Goal: Task Accomplishment & Management: Manage account settings

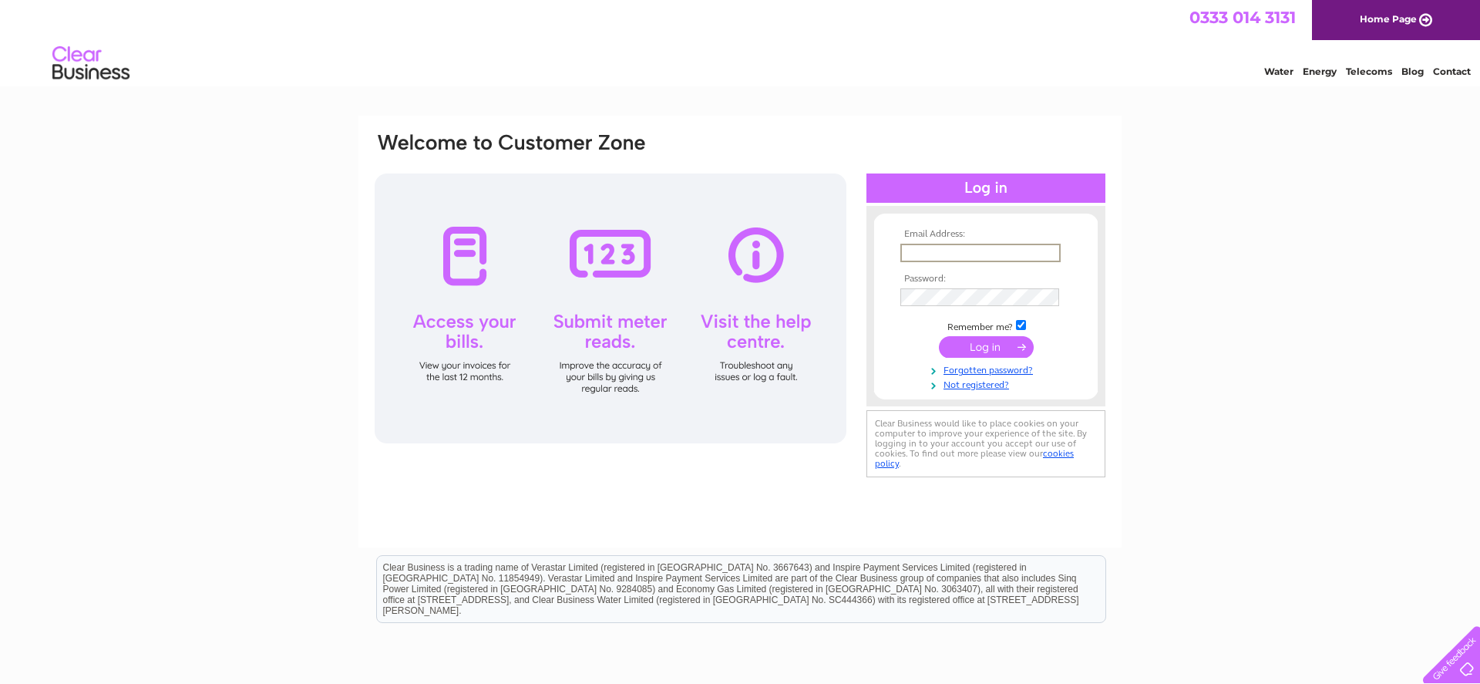
click at [922, 254] on input "text" at bounding box center [980, 253] width 160 height 18
type input "edward.clutton@blueyonder.co.uk"
click at [974, 355] on input "submit" at bounding box center [986, 346] width 95 height 22
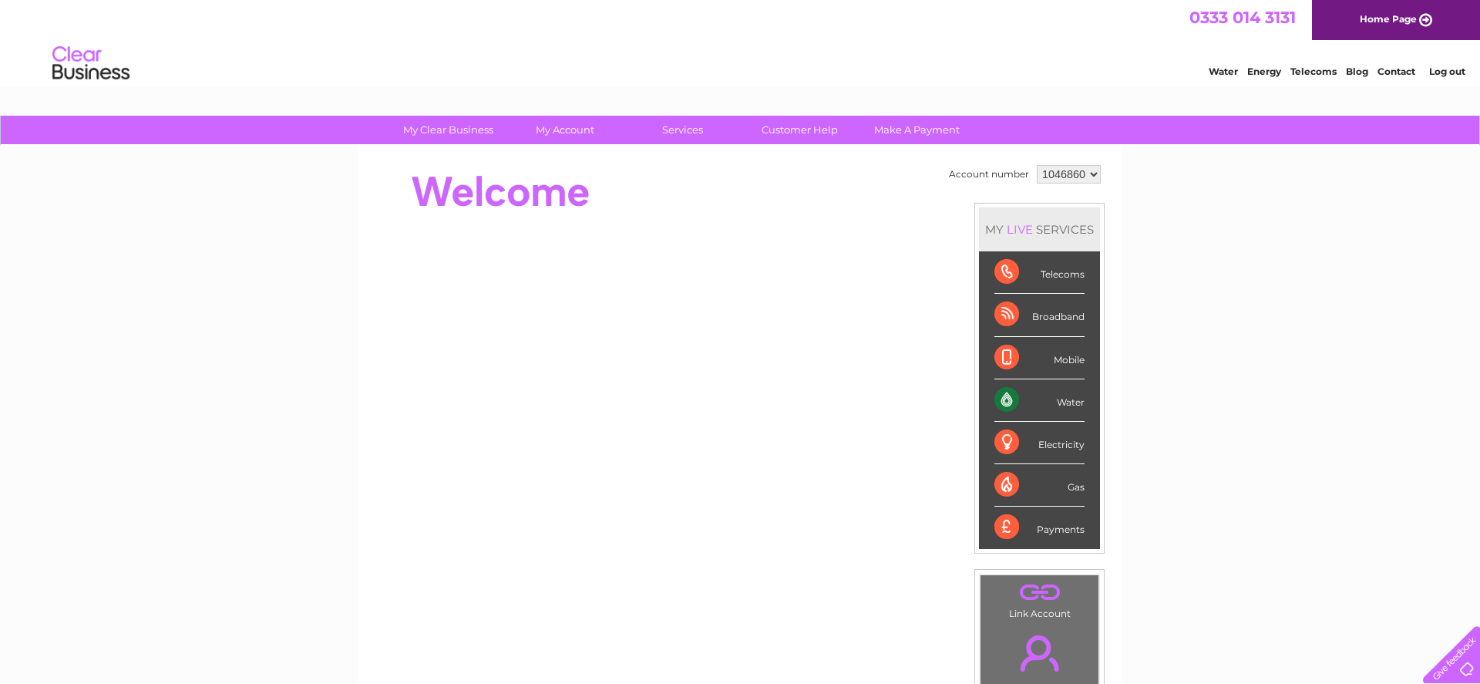
click at [689, 172] on div at bounding box center [653, 192] width 561 height 62
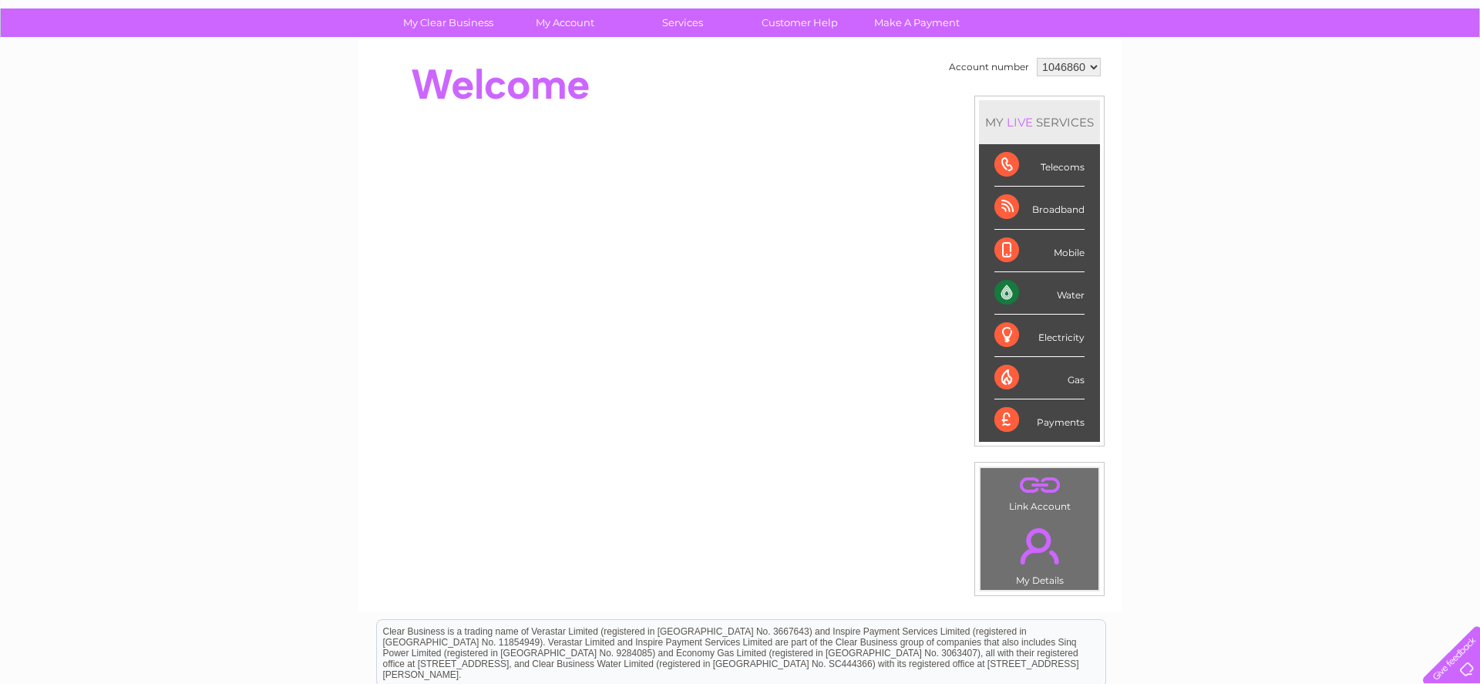
scroll to position [73, 0]
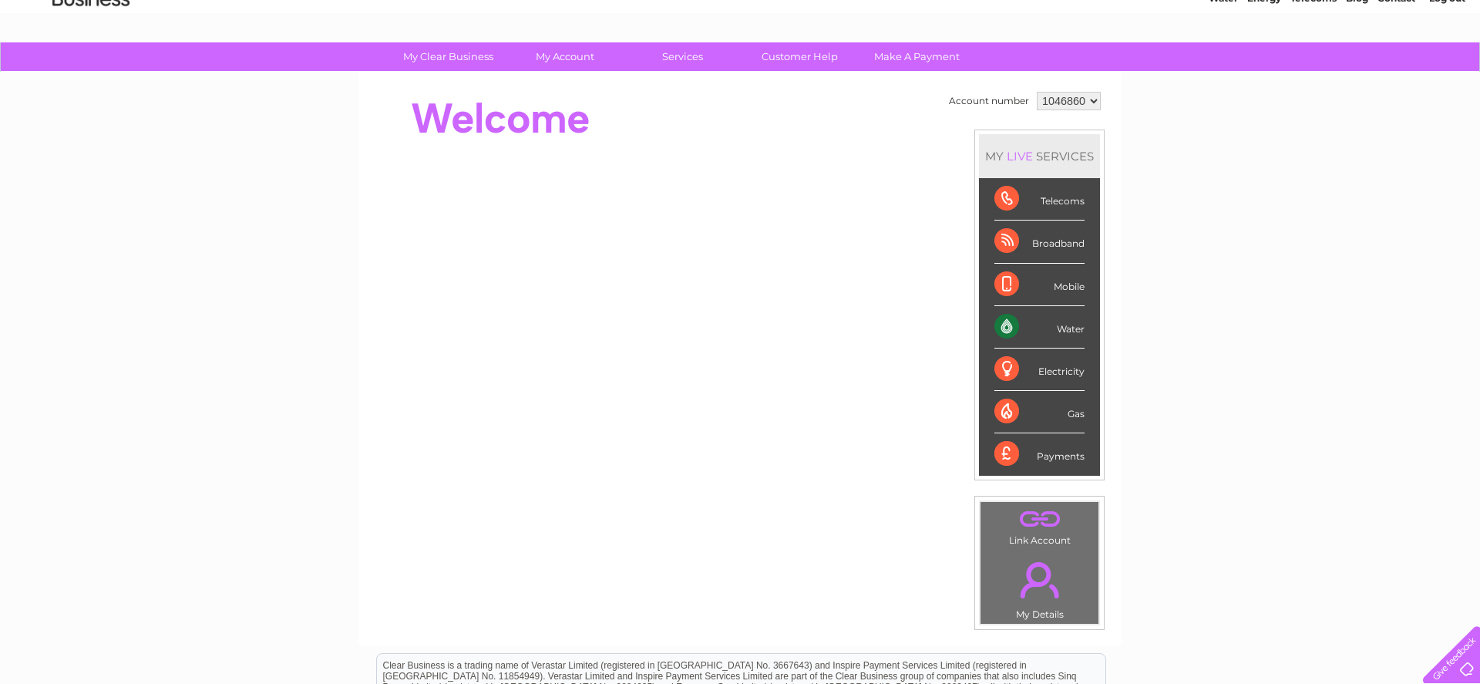
click at [1000, 333] on div "Water" at bounding box center [1039, 327] width 90 height 42
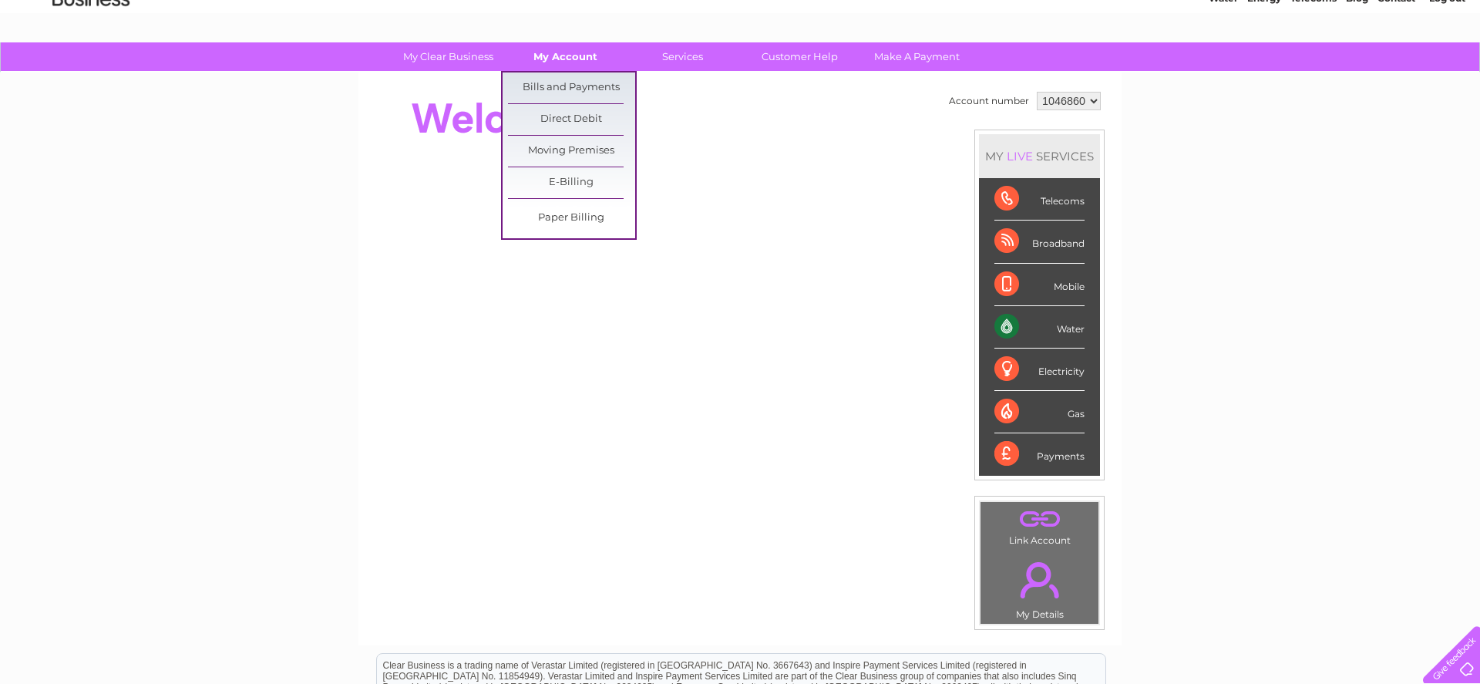
click at [557, 58] on link "My Account" at bounding box center [565, 56] width 127 height 29
click at [560, 82] on link "Bills and Payments" at bounding box center [571, 87] width 127 height 31
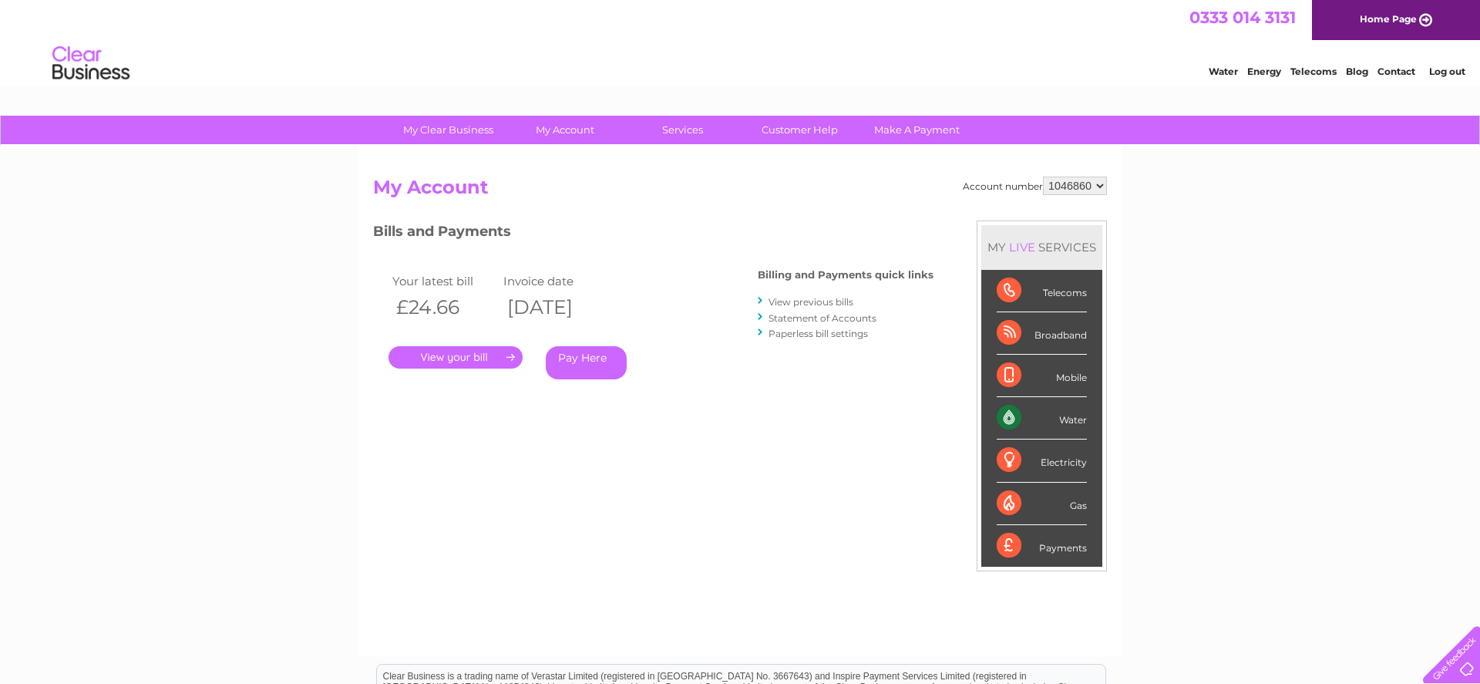
click at [811, 301] on link "View previous bills" at bounding box center [811, 302] width 85 height 12
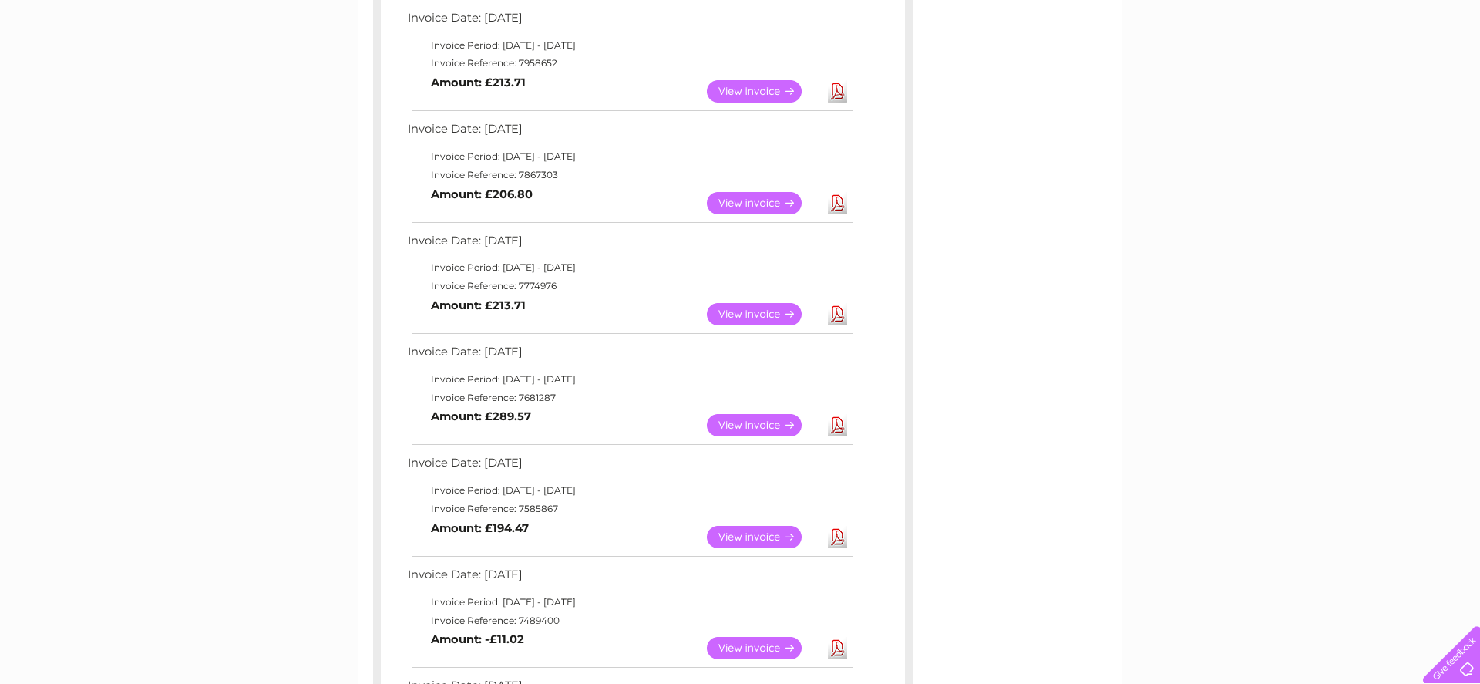
scroll to position [314, 0]
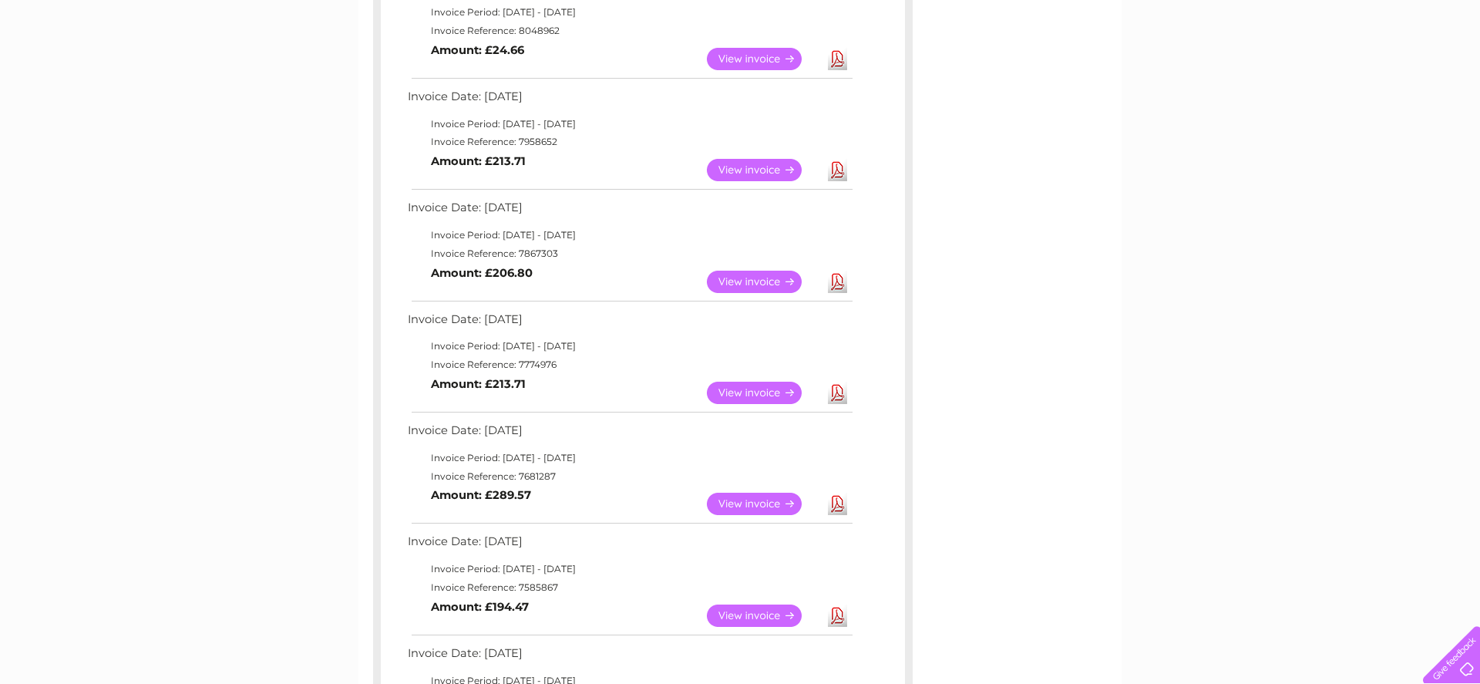
click at [769, 281] on link "View" at bounding box center [763, 282] width 113 height 22
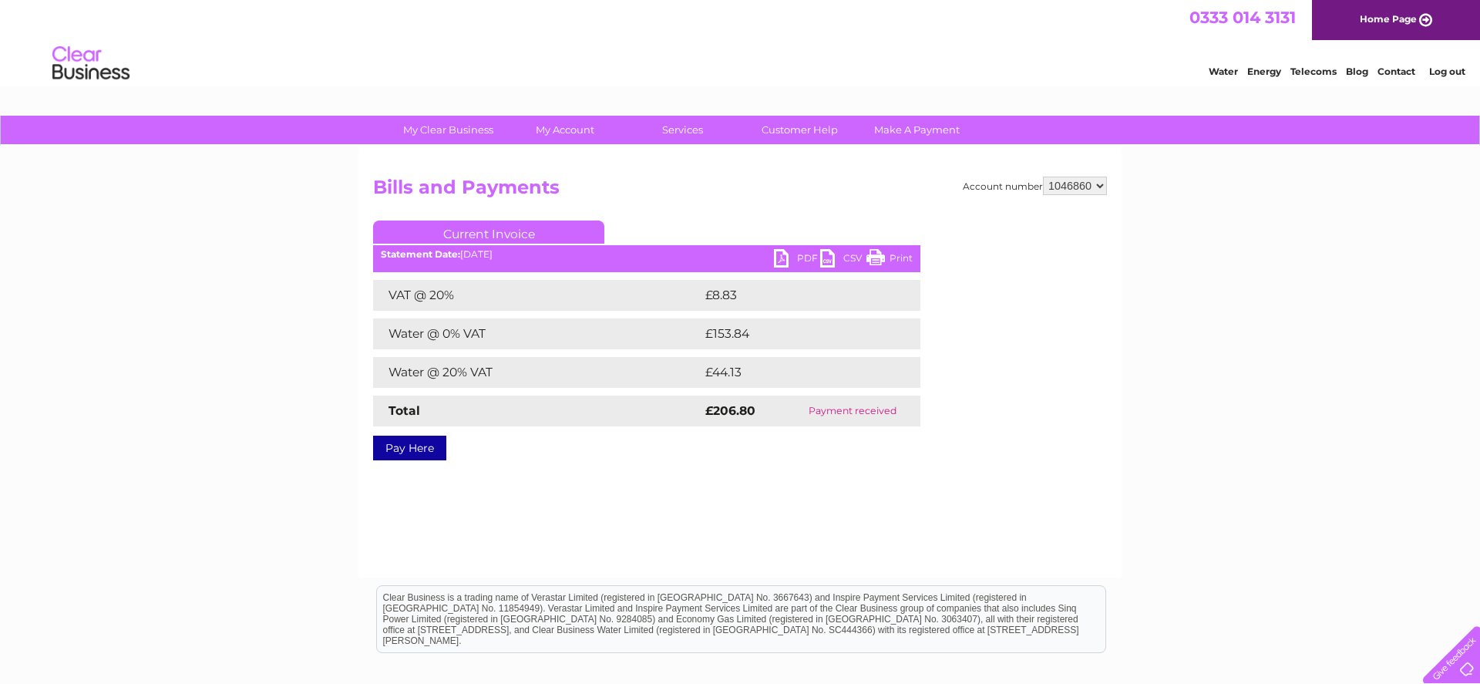
click at [775, 260] on link "PDF" at bounding box center [797, 260] width 46 height 22
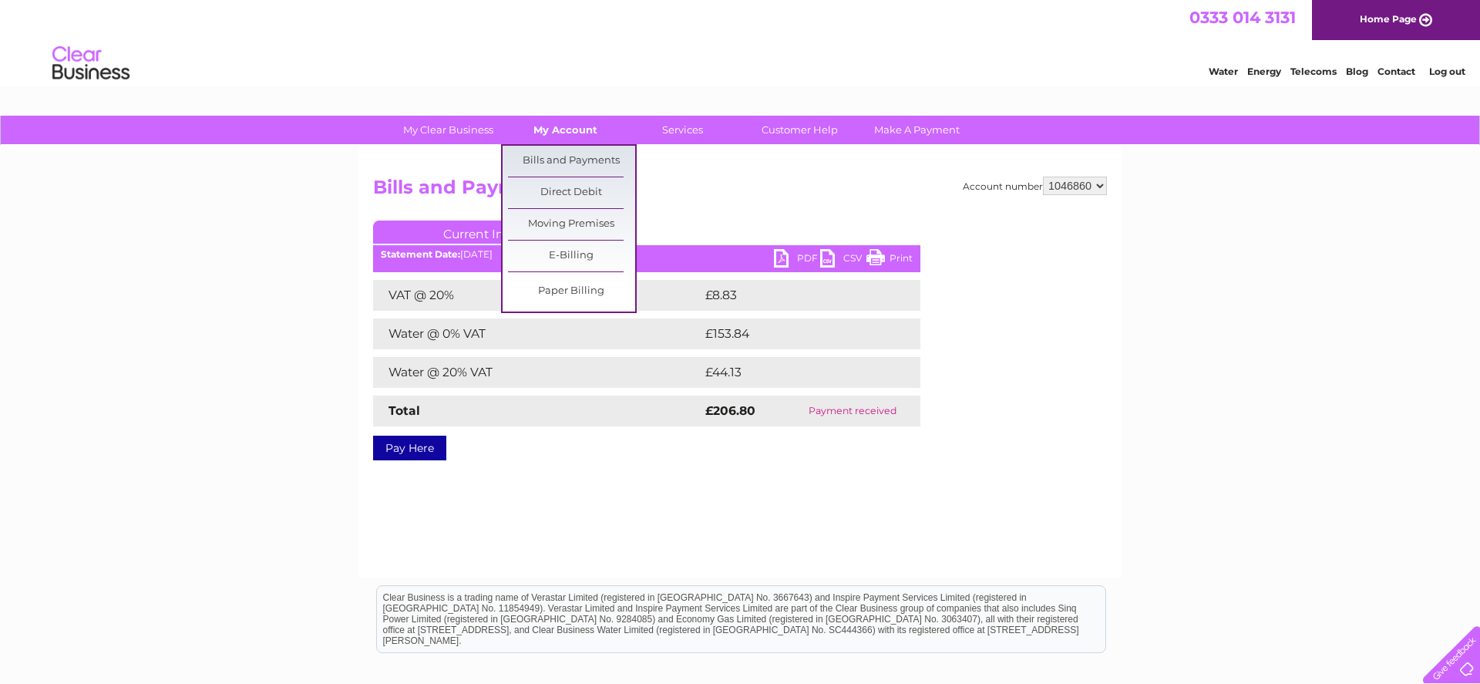
click at [545, 126] on link "My Account" at bounding box center [565, 130] width 127 height 29
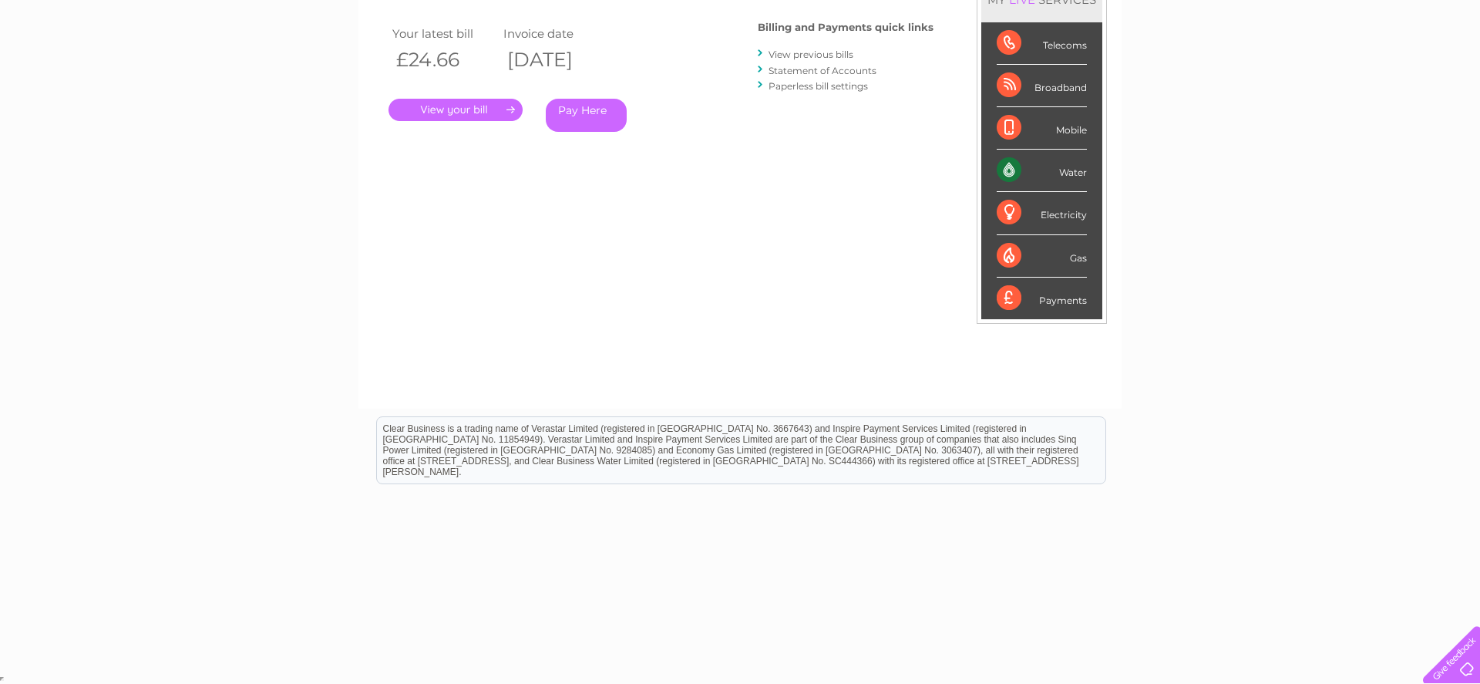
scroll to position [12, 0]
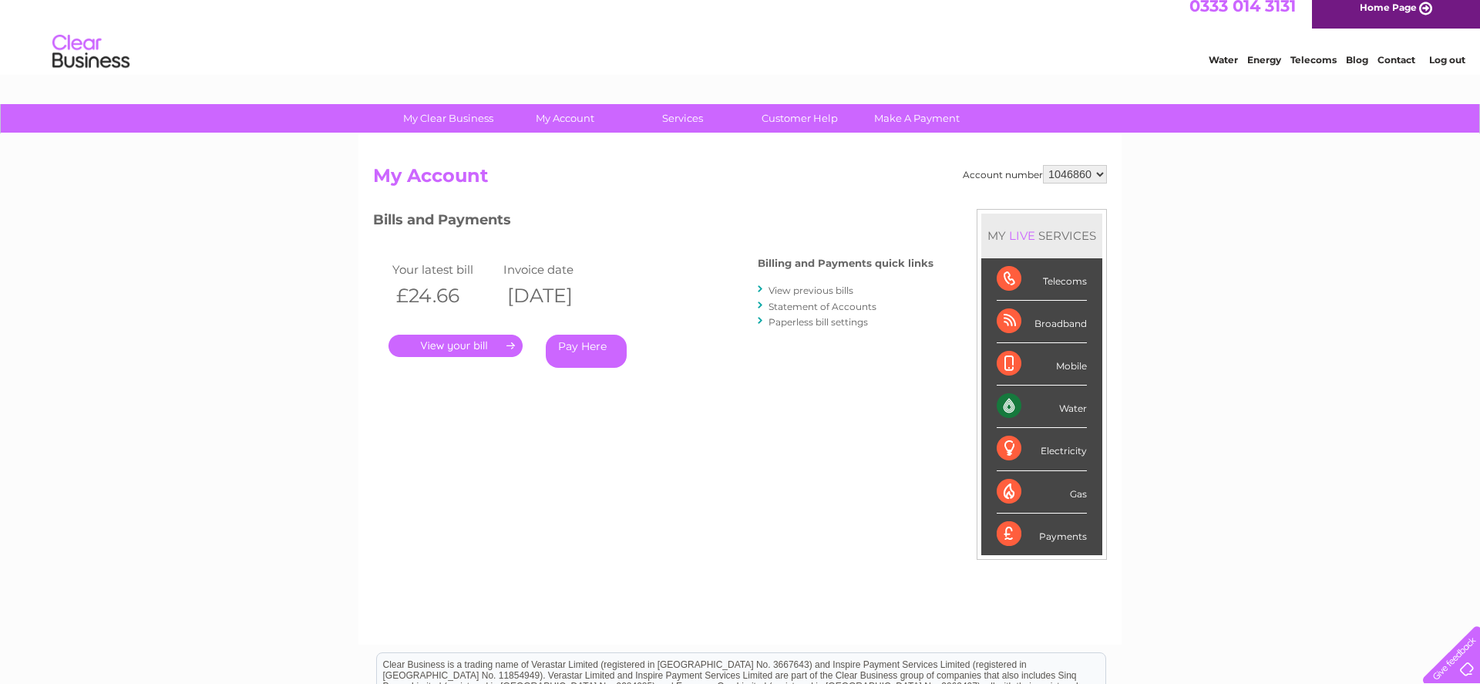
click at [1071, 409] on div "Water" at bounding box center [1042, 406] width 90 height 42
click at [1022, 399] on div "Water" at bounding box center [1042, 406] width 90 height 42
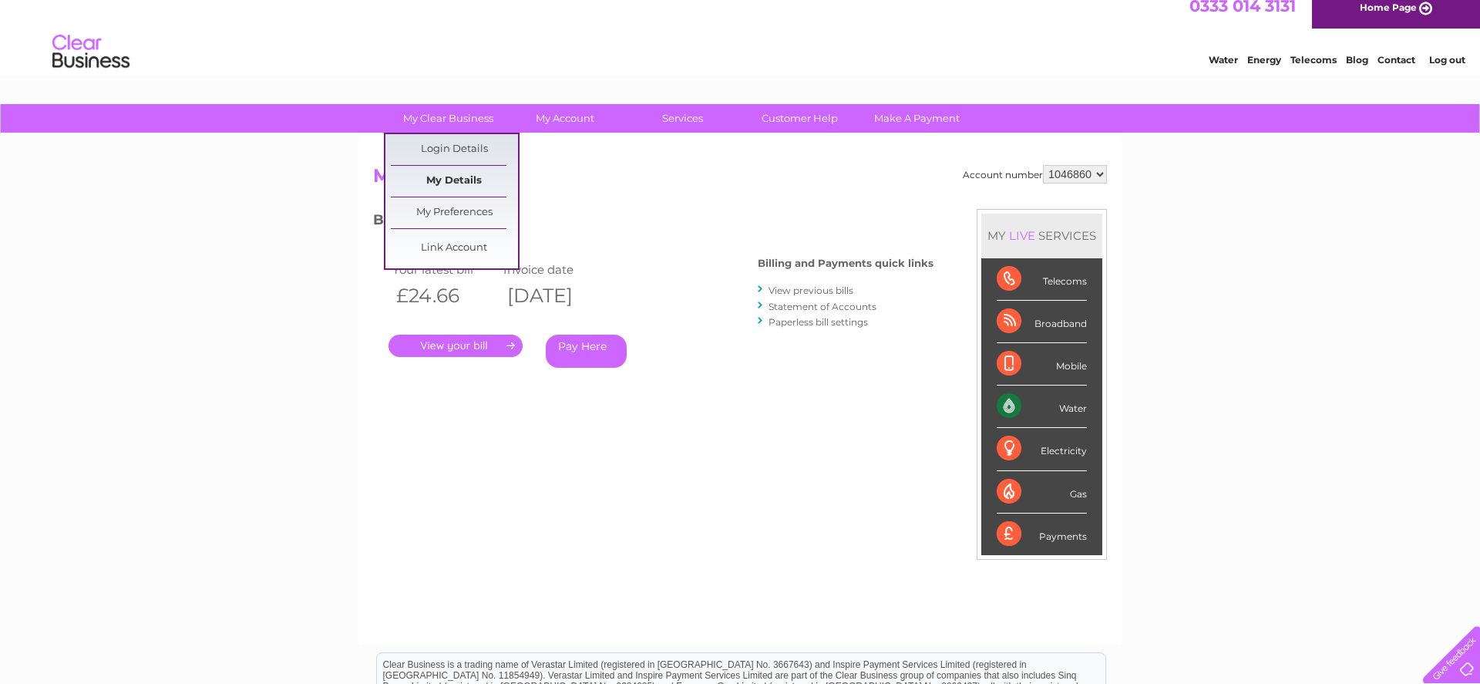
click at [433, 180] on link "My Details" at bounding box center [454, 181] width 127 height 31
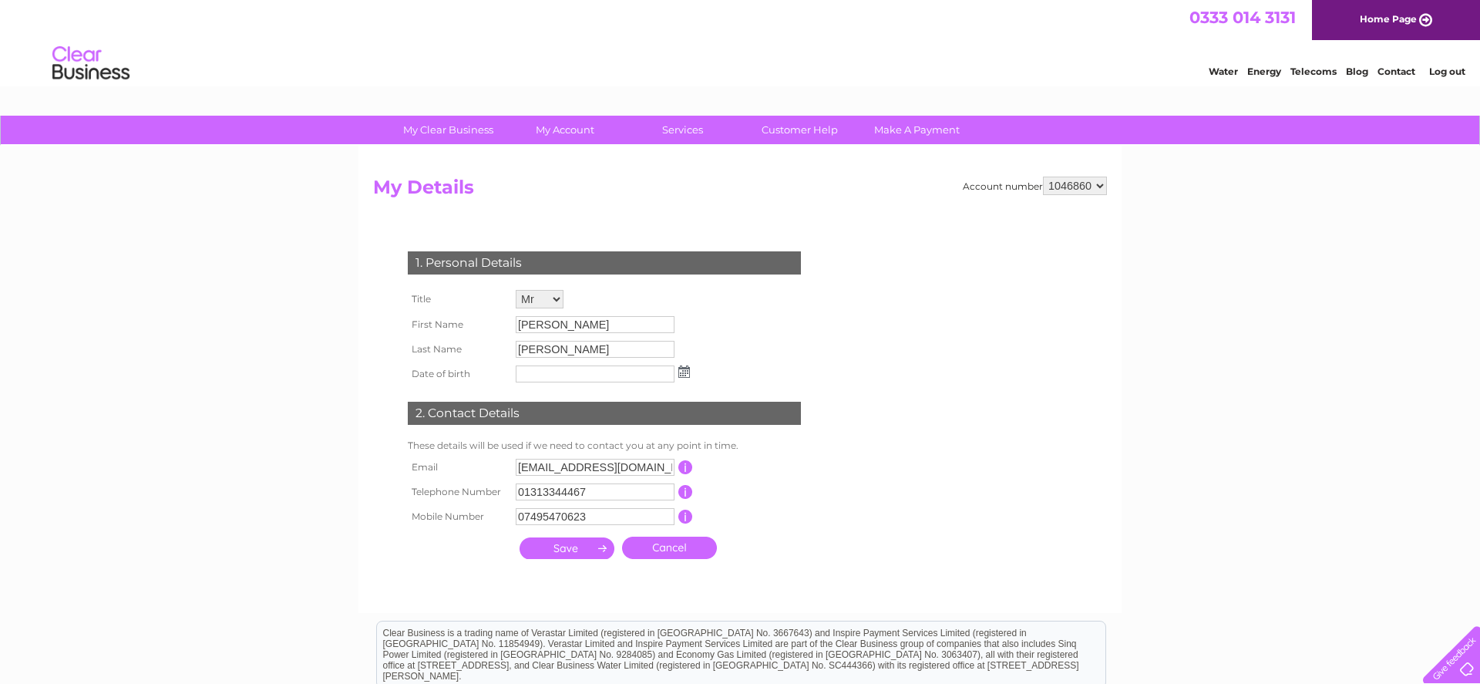
click at [776, 508] on td "This should be a valid mobile number starting with 07 and be at least 10 charac…" at bounding box center [754, 516] width 123 height 25
drag, startPoint x: 584, startPoint y: 325, endPoint x: 335, endPoint y: 318, distance: 248.3
click at [335, 318] on div "My Clear Business Login Details My Details My Preferences Link Account My Accou…" at bounding box center [740, 497] width 1480 height 762
click at [586, 326] on input "[PERSON_NAME]" at bounding box center [596, 325] width 160 height 18
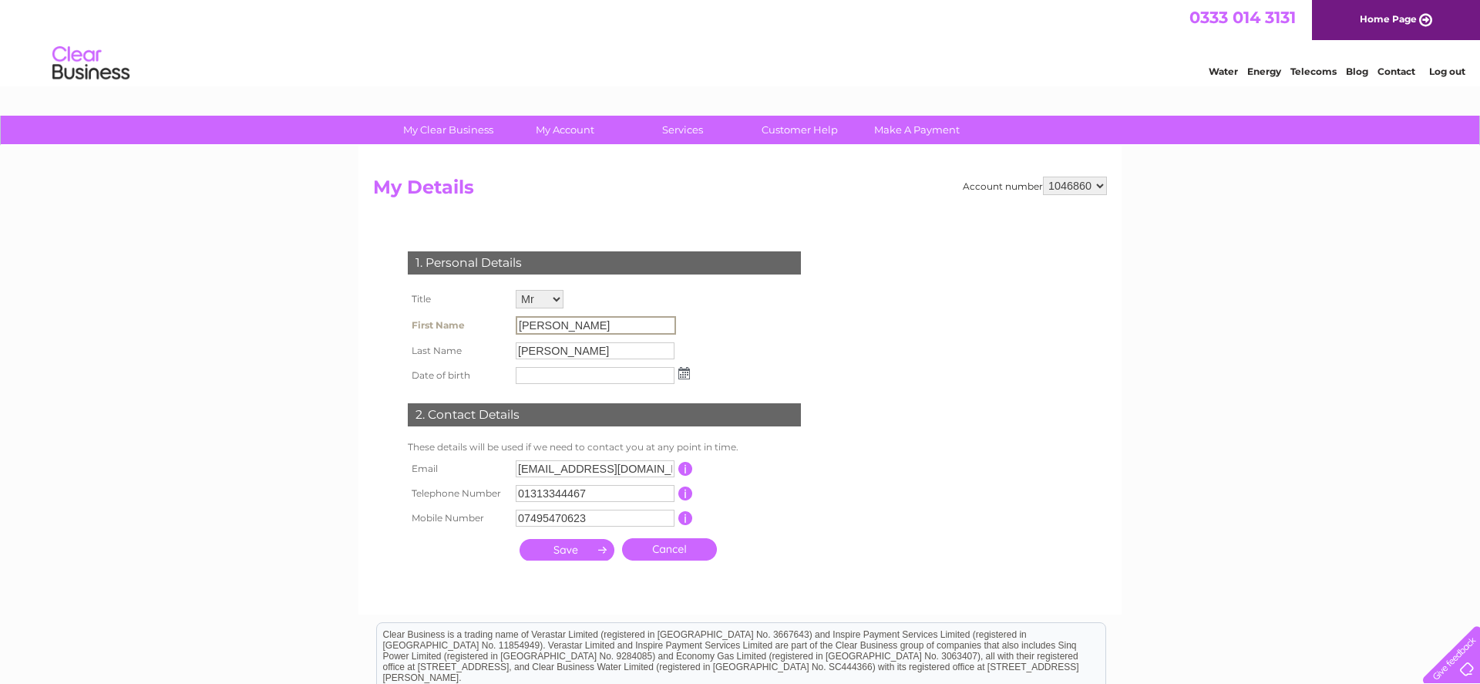
click at [794, 516] on td "This should be a valid mobile number starting with 07 and be at least 10 charac…" at bounding box center [754, 518] width 123 height 25
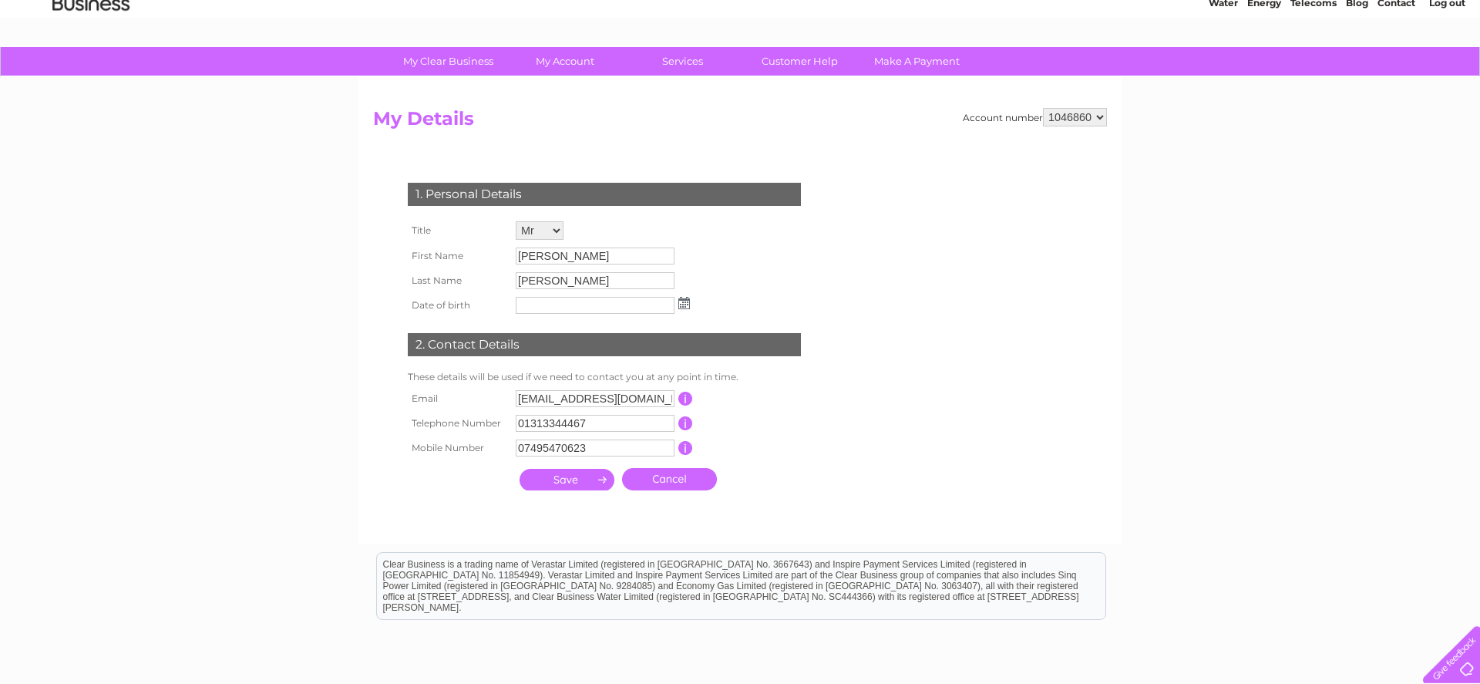
scroll to position [157, 0]
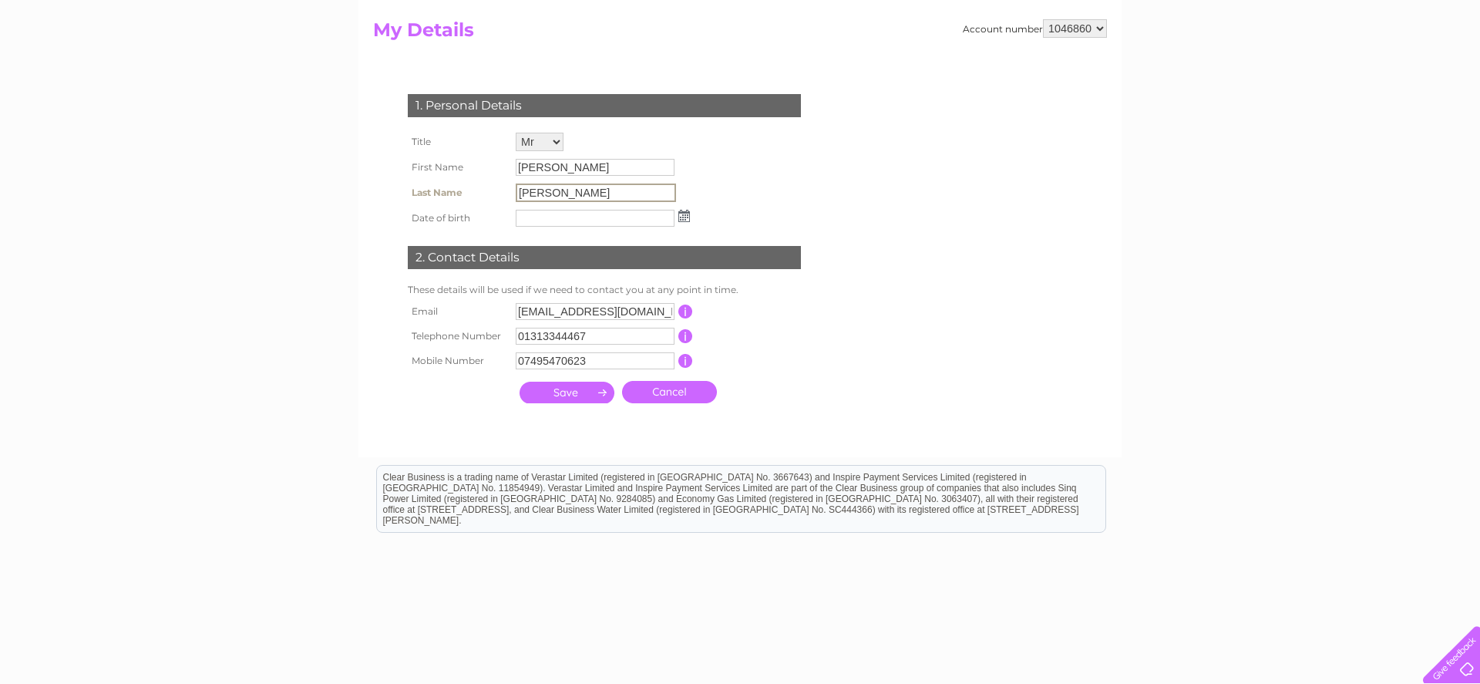
drag, startPoint x: 546, startPoint y: 194, endPoint x: 462, endPoint y: 192, distance: 84.1
click at [516, 192] on input "Byron" at bounding box center [596, 192] width 160 height 18
click at [680, 216] on img at bounding box center [684, 216] width 12 height 12
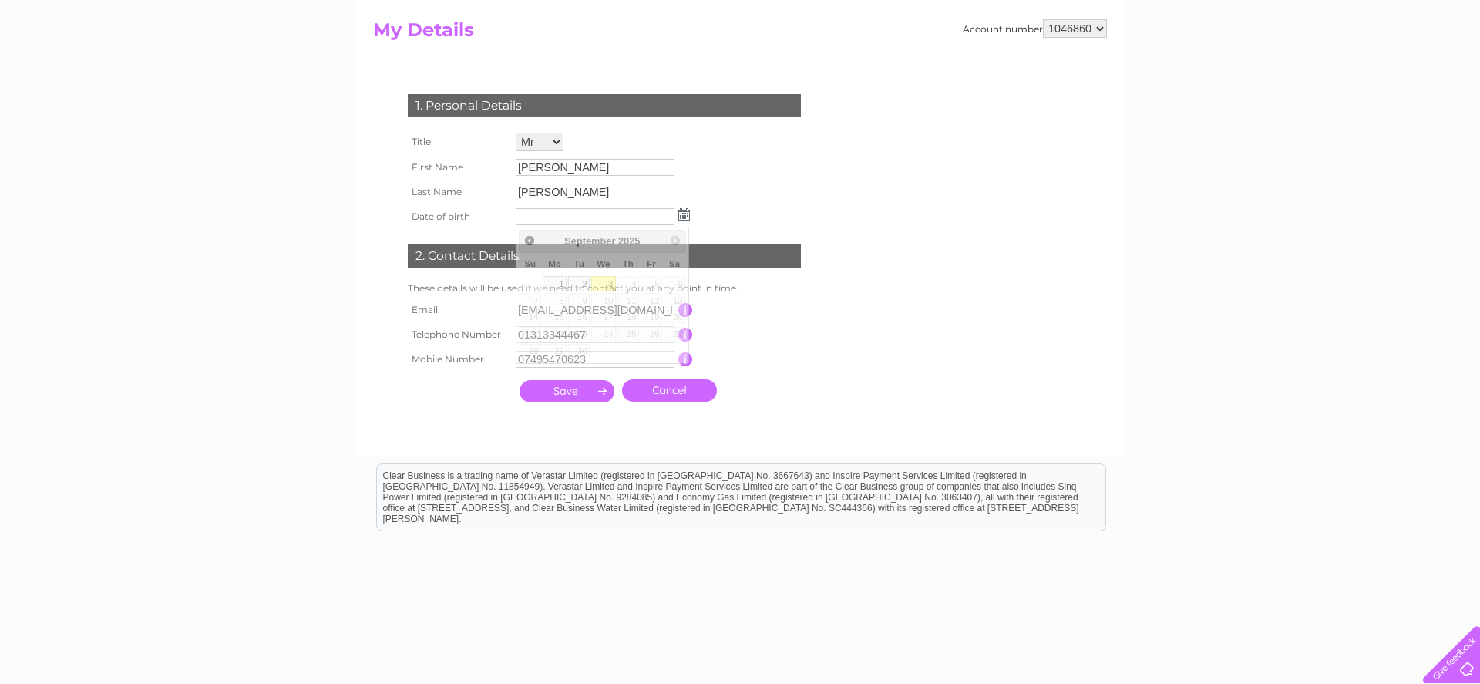
click at [735, 193] on div "1. Personal Details Title Mr Mrs Ms Miss Dr Rev Prof Other First Name Damian La…" at bounding box center [607, 244] width 469 height 331
click at [604, 158] on td "Damian" at bounding box center [603, 167] width 182 height 25
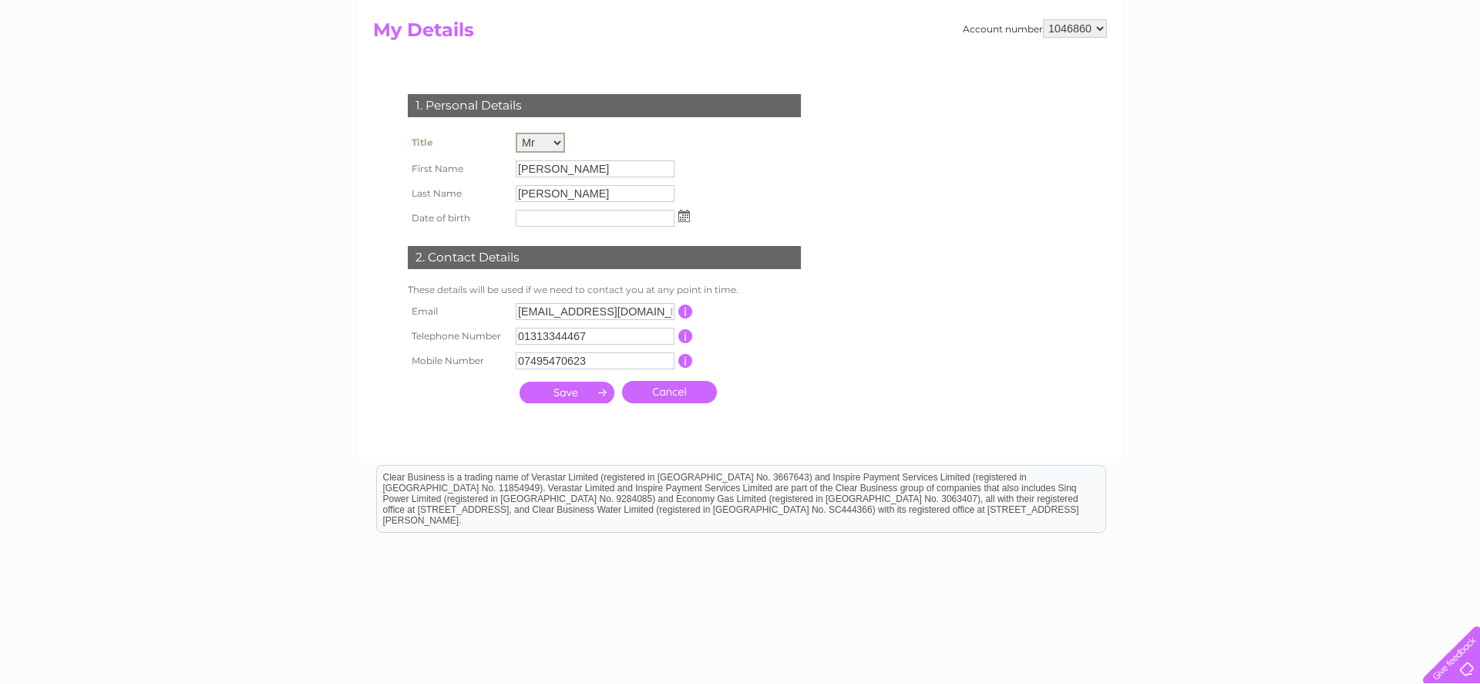
click at [516, 133] on select "Mr Mrs Ms Miss Dr Rev Prof Other" at bounding box center [540, 143] width 49 height 20
click option "Mr" at bounding box center [0, 0] width 0 height 0
click at [550, 167] on input "[PERSON_NAME]" at bounding box center [595, 168] width 159 height 17
drag, startPoint x: 559, startPoint y: 169, endPoint x: 502, endPoint y: 168, distance: 57.0
click at [516, 168] on input "Damian" at bounding box center [596, 168] width 160 height 18
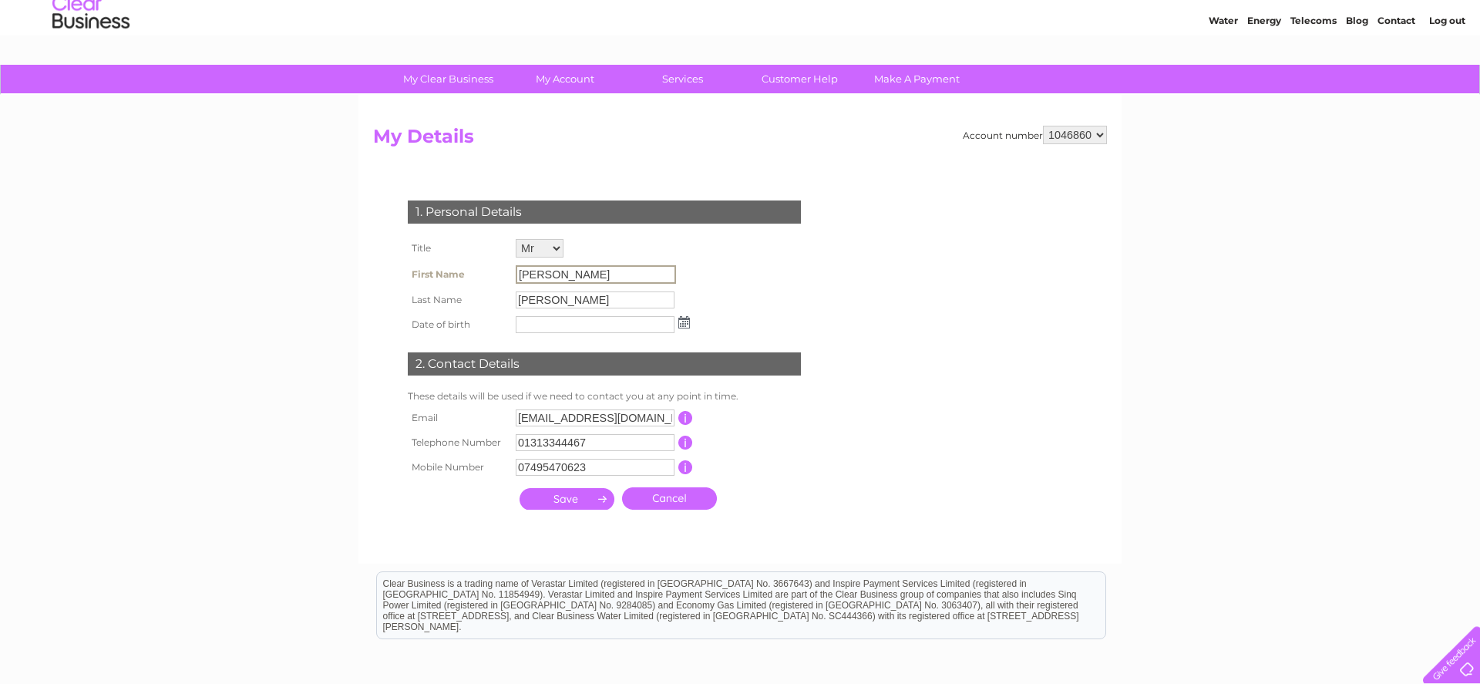
scroll to position [0, 0]
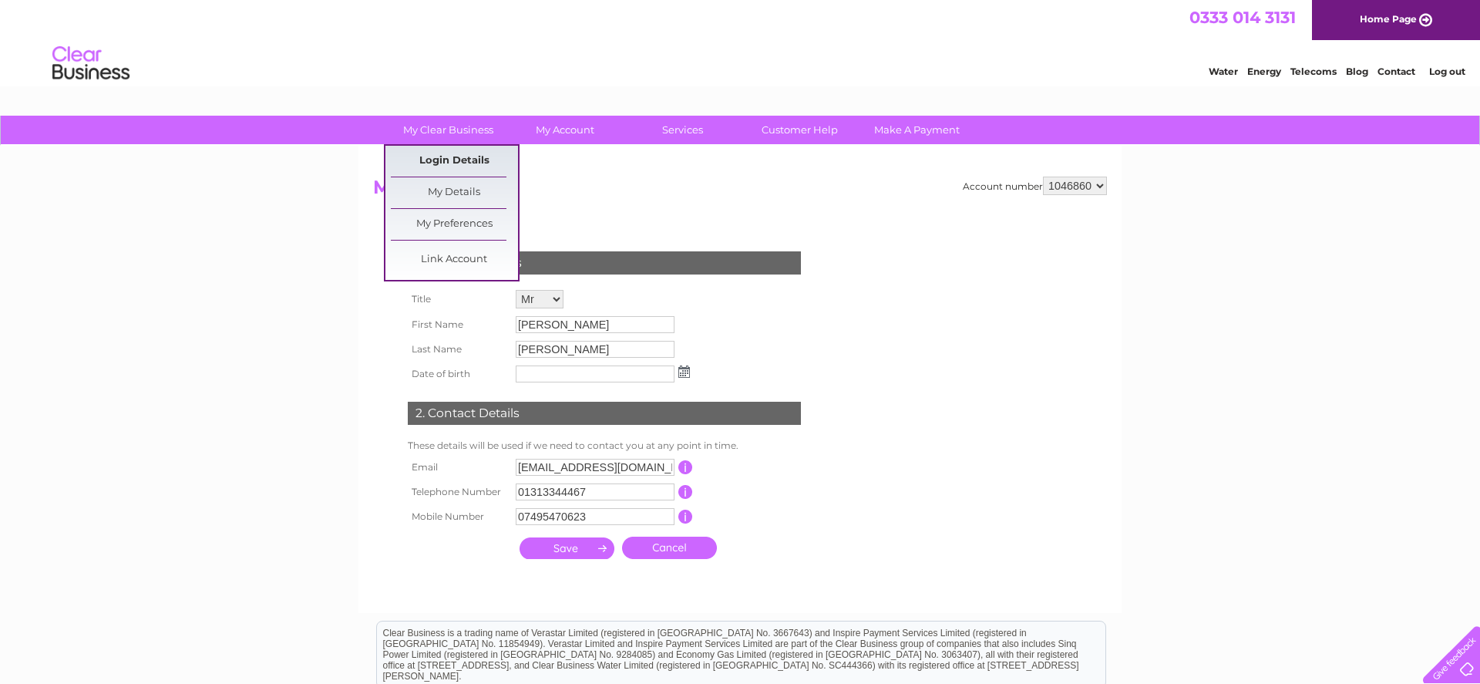
click at [446, 158] on link "Login Details" at bounding box center [454, 161] width 127 height 31
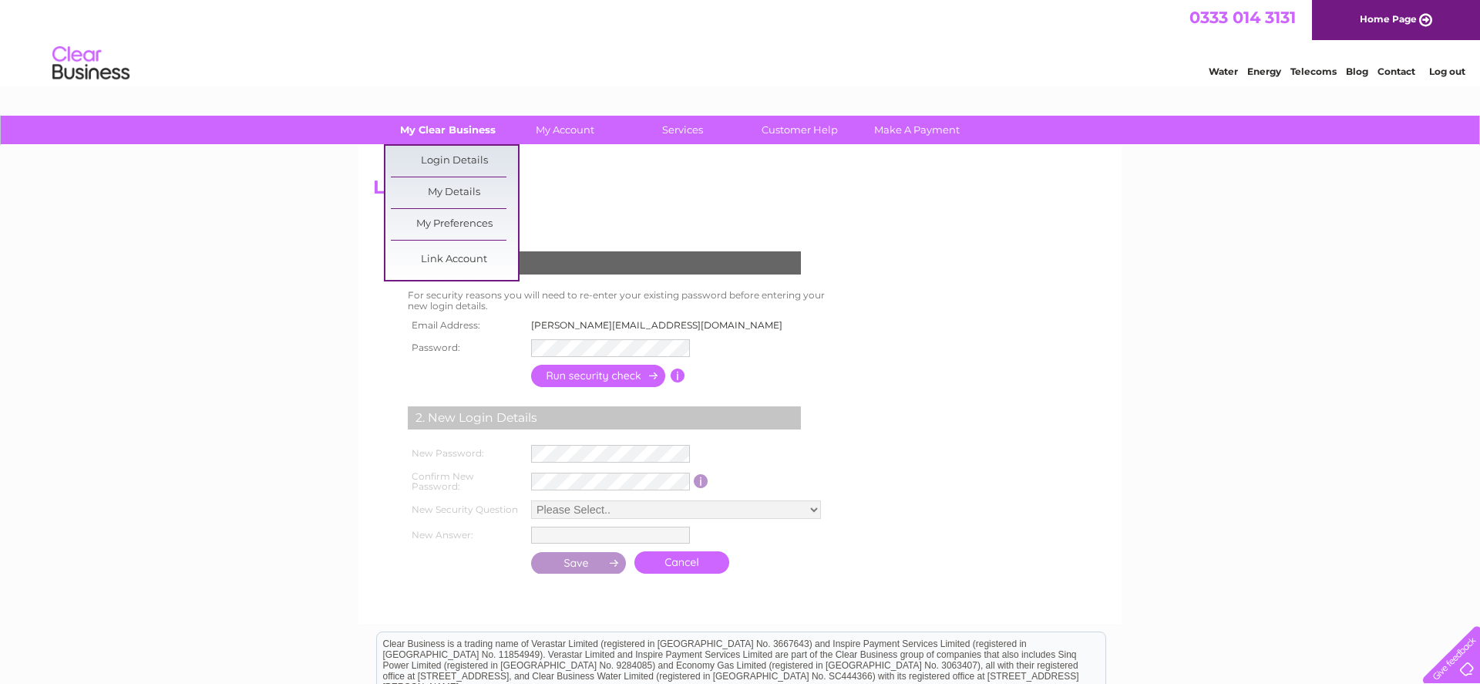
click at [471, 141] on link "My Clear Business" at bounding box center [448, 130] width 127 height 29
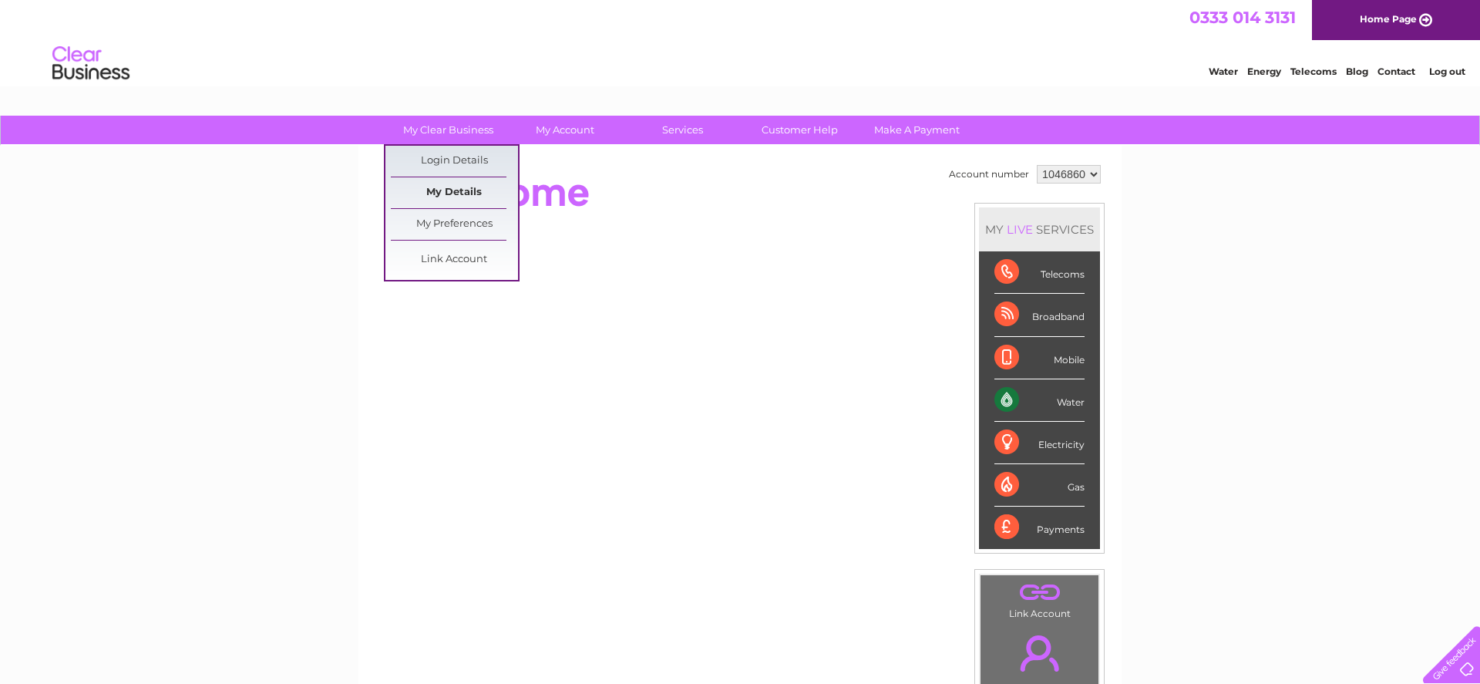
click at [450, 189] on link "My Details" at bounding box center [454, 192] width 127 height 31
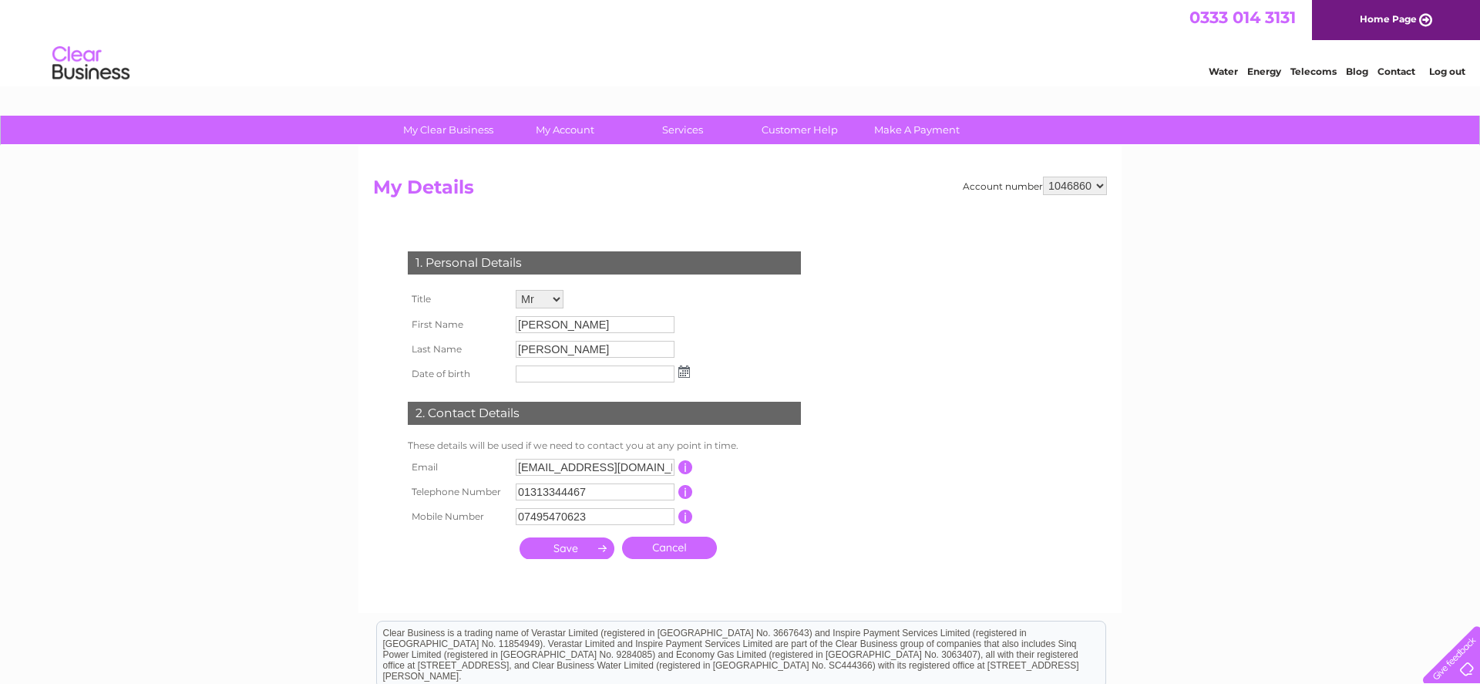
click at [754, 320] on div "1. Personal Details Title Mr Mrs Ms Miss Dr Rev Prof Other First Name Damian La…" at bounding box center [607, 401] width 469 height 331
click at [898, 277] on form "Account number 1046860 My Details 1. Personal Details Title Mr Mrs Ms Miss Dr R…" at bounding box center [740, 387] width 734 height 421
click at [1043, 177] on select "1046860" at bounding box center [1075, 186] width 64 height 18
click at [1102, 188] on select "1046860" at bounding box center [1075, 186] width 64 height 18
click at [873, 262] on form "Account number 1046860 My Details 1. Personal Details Title Mr Mrs Ms Miss Dr R…" at bounding box center [740, 387] width 734 height 421
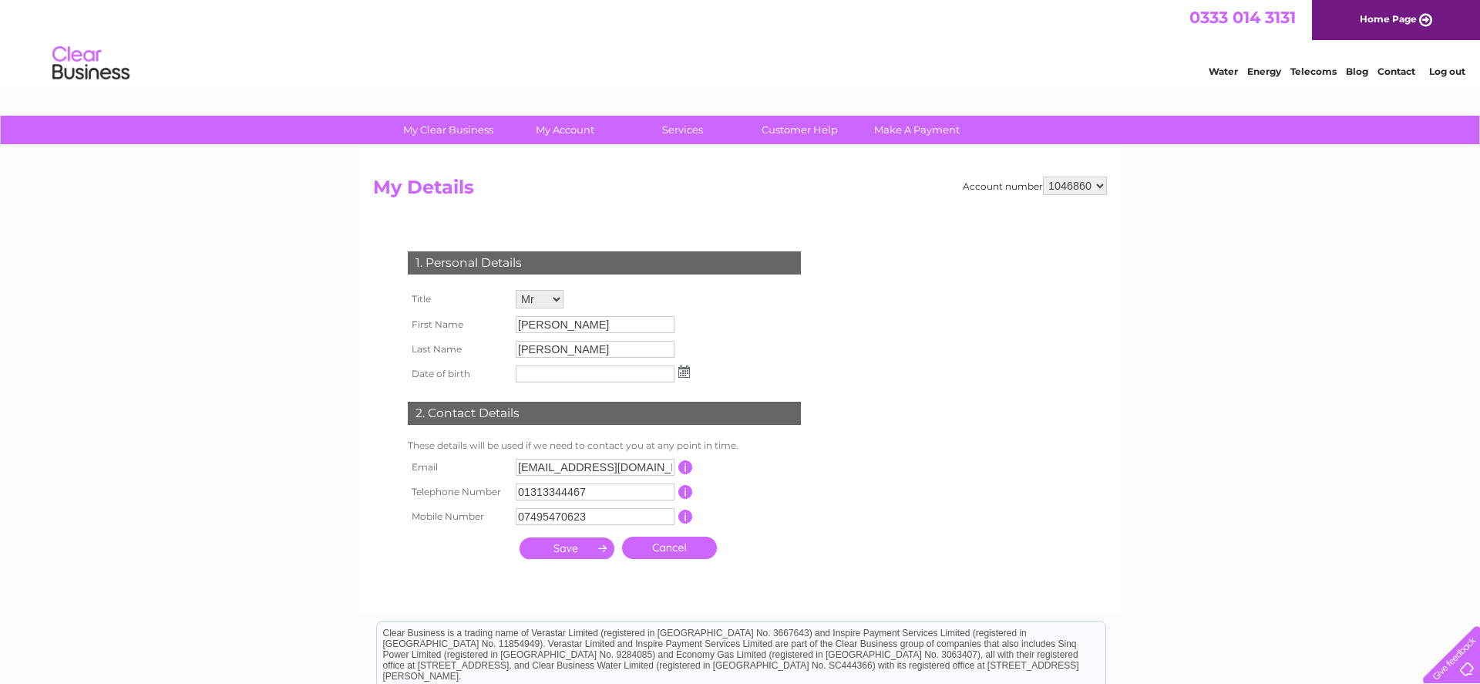
click at [473, 269] on div "1. Personal Details" at bounding box center [604, 262] width 393 height 23
click at [684, 373] on img at bounding box center [684, 371] width 12 height 12
click at [304, 361] on div "My Clear Business Login Details My Details My Preferences Link Account My Accou…" at bounding box center [740, 496] width 1480 height 761
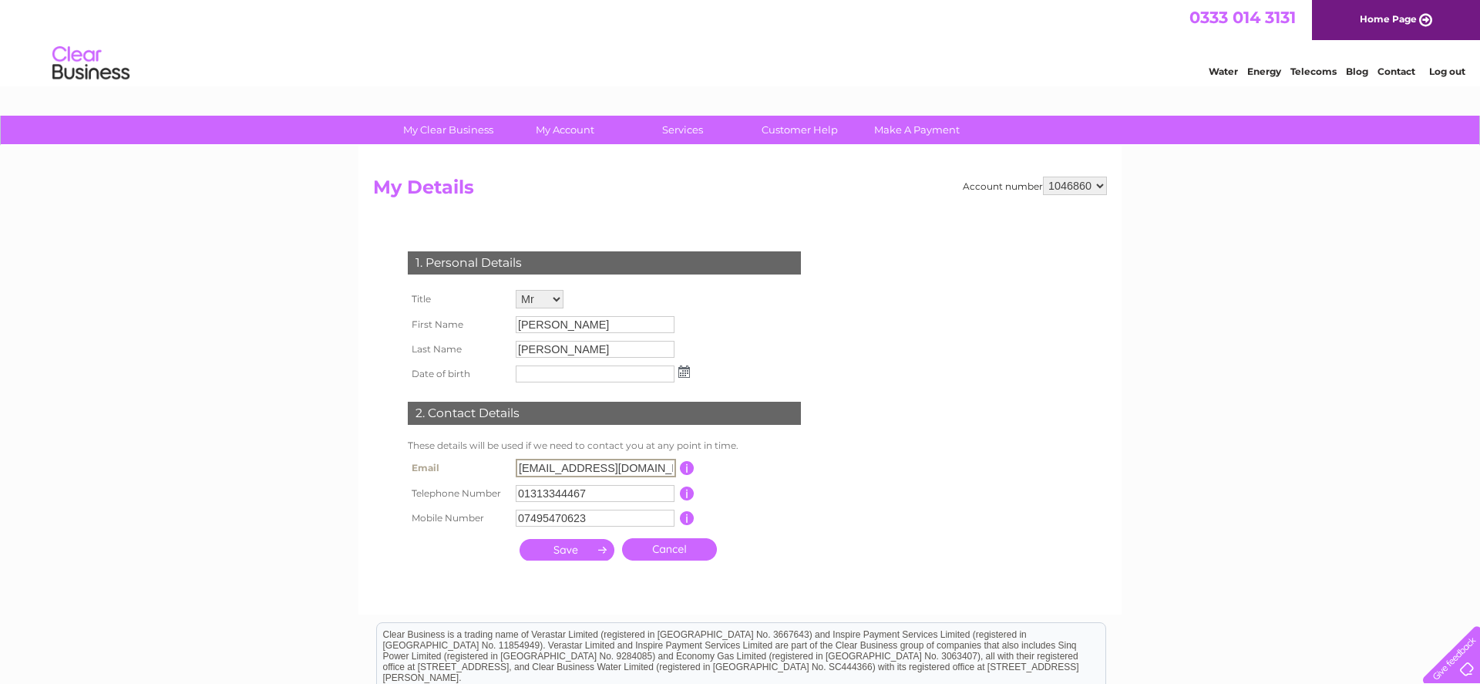
click at [557, 464] on input "treasurer@thenewmelvillebridgeclub.co.uk" at bounding box center [596, 468] width 160 height 18
click at [474, 460] on th "Email" at bounding box center [458, 467] width 108 height 25
drag, startPoint x: 609, startPoint y: 517, endPoint x: 497, endPoint y: 510, distance: 112.0
click at [516, 510] on input "07495470623" at bounding box center [596, 517] width 160 height 18
click at [781, 468] on td "This should be a valid email address" at bounding box center [754, 467] width 123 height 25
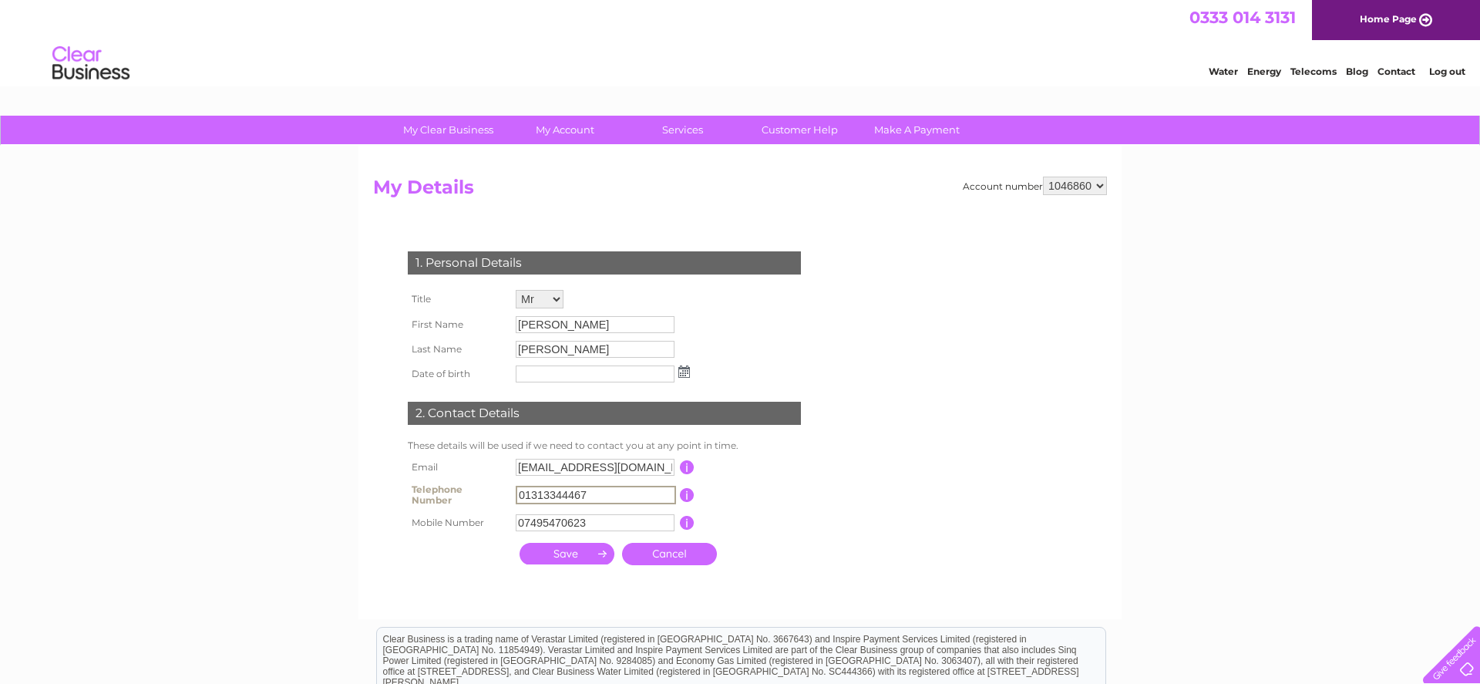
drag, startPoint x: 587, startPoint y: 496, endPoint x: 399, endPoint y: 503, distance: 188.2
click at [516, 503] on input "01313344467" at bounding box center [596, 495] width 160 height 18
type input "01313433838"
click at [644, 521] on input "07495470623" at bounding box center [596, 517] width 160 height 18
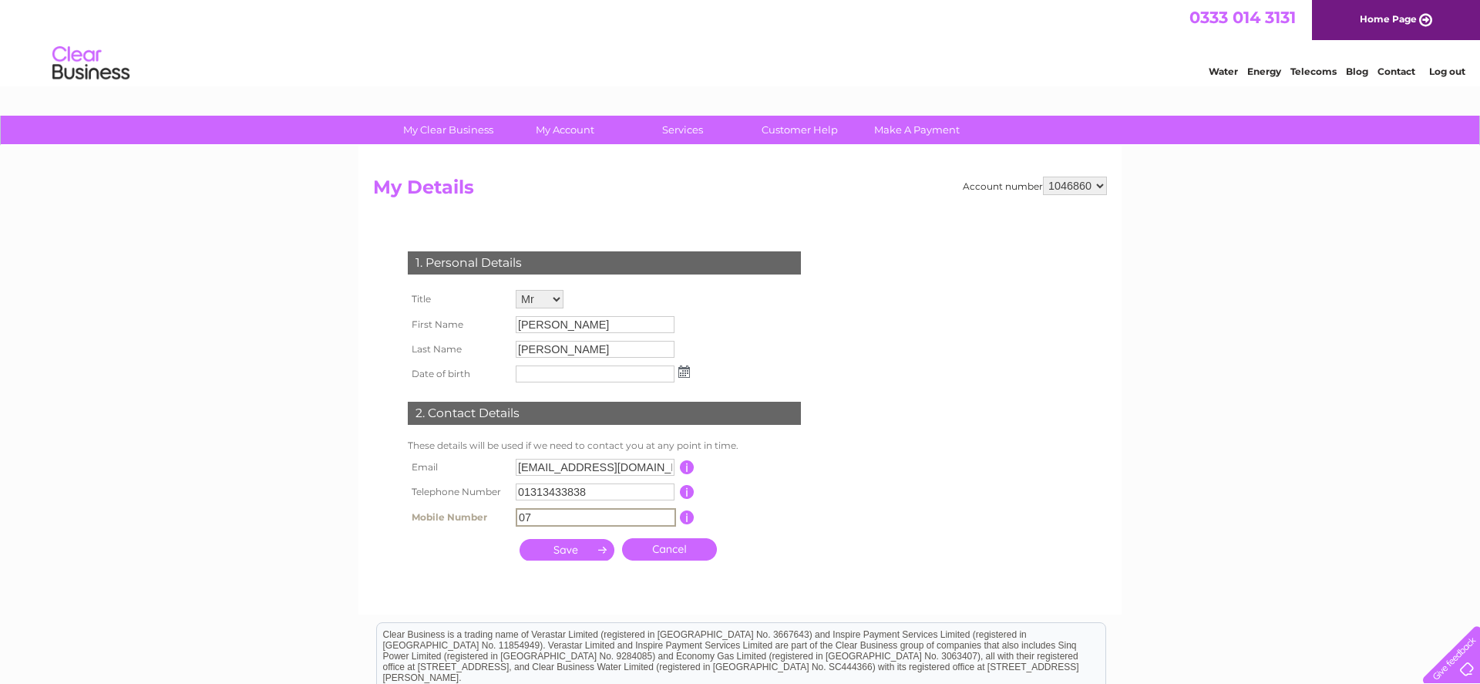
type input "0"
type input "07788425473"
click at [551, 554] on input "submit" at bounding box center [567, 548] width 95 height 22
click at [561, 352] on input "Byron" at bounding box center [595, 349] width 159 height 17
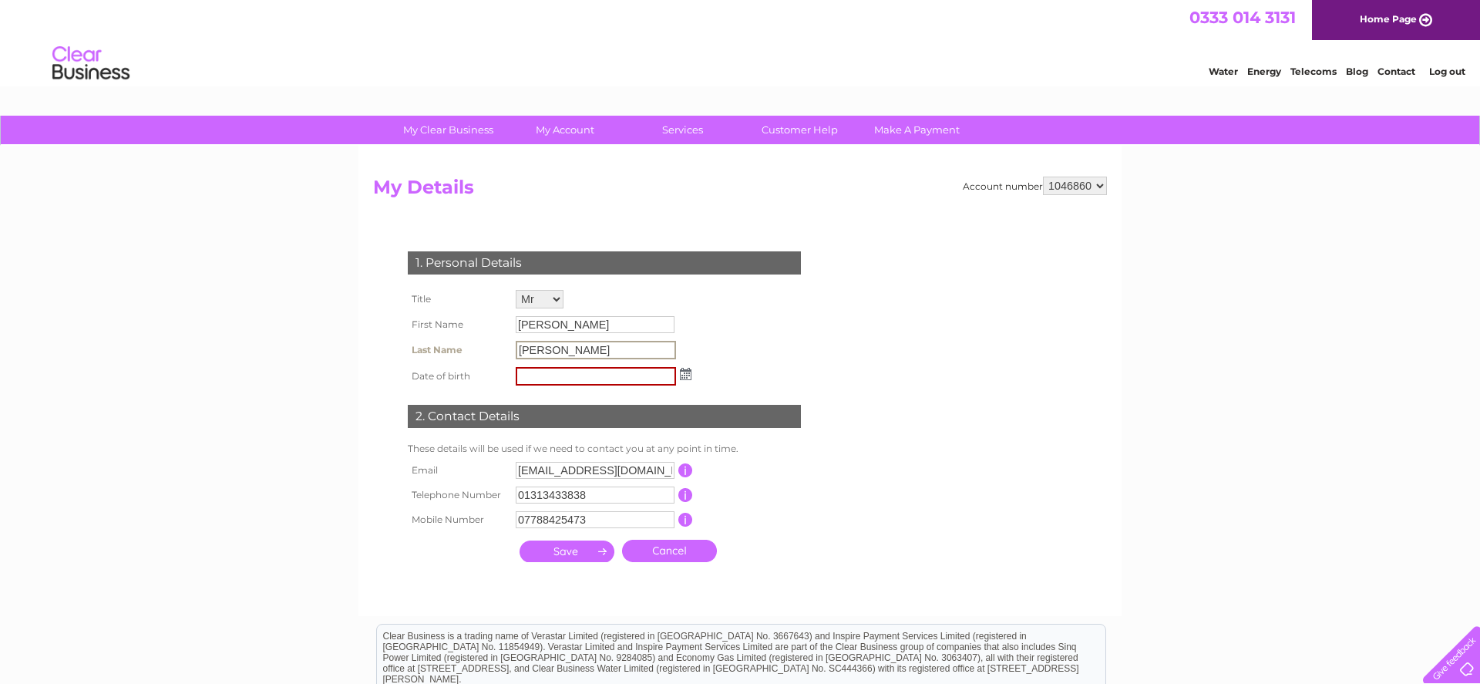
click at [725, 368] on div "1. Personal Details Title Mr Mrs Ms Miss Dr Rev Prof Other First Name Damian La…" at bounding box center [607, 403] width 469 height 334
click at [560, 560] on input "submit" at bounding box center [567, 550] width 95 height 22
click at [547, 349] on input "Byron" at bounding box center [596, 350] width 160 height 18
drag, startPoint x: 546, startPoint y: 348, endPoint x: 437, endPoint y: 347, distance: 108.7
click at [516, 347] on input "Byron" at bounding box center [596, 350] width 160 height 18
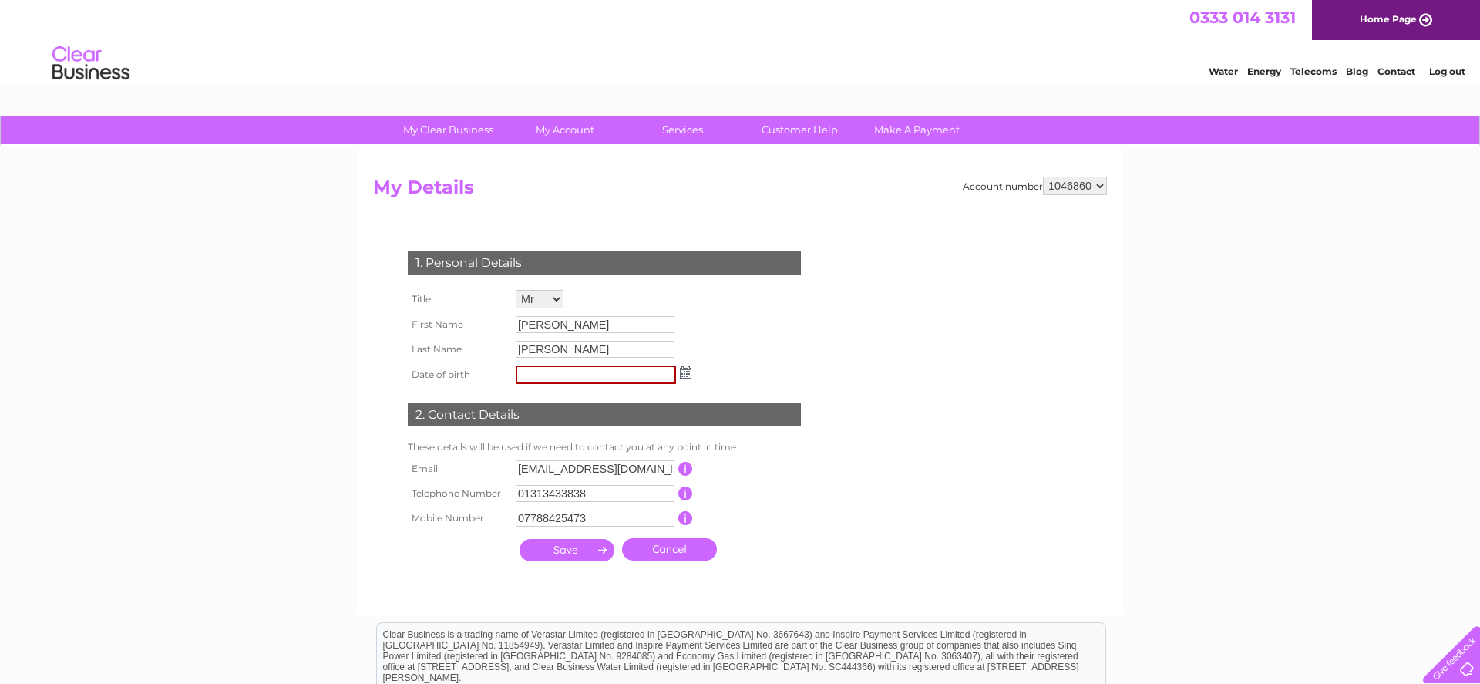
click at [510, 267] on div "1. Personal Details" at bounding box center [604, 262] width 393 height 23
click at [516, 290] on select "Mr Mrs Ms Miss Dr Rev Prof Other" at bounding box center [540, 299] width 48 height 18
click at [594, 281] on td "1. Personal Details" at bounding box center [604, 261] width 401 height 50
click at [571, 560] on input "submit" at bounding box center [567, 550] width 95 height 22
click at [566, 550] on input "submit" at bounding box center [567, 550] width 95 height 22
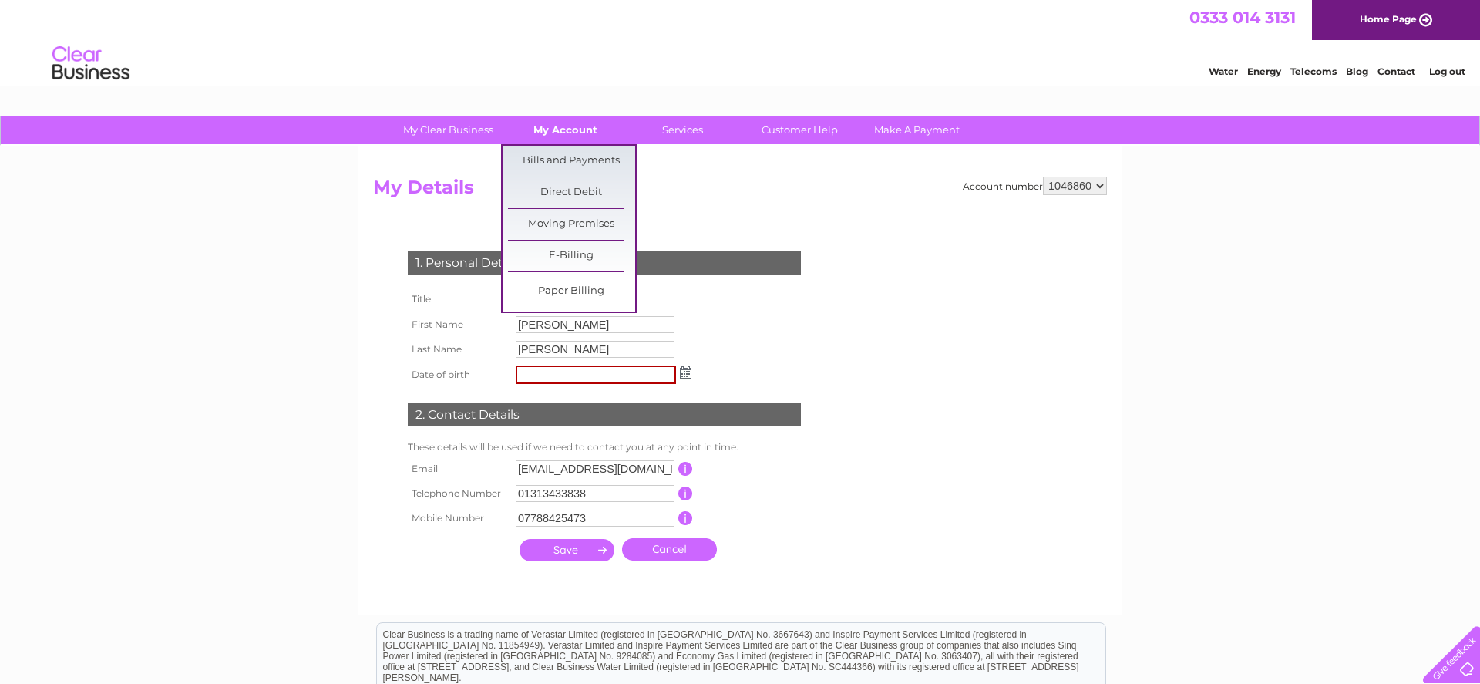
click at [577, 126] on link "My Account" at bounding box center [565, 130] width 127 height 29
click at [584, 154] on link "Bills and Payments" at bounding box center [571, 161] width 127 height 31
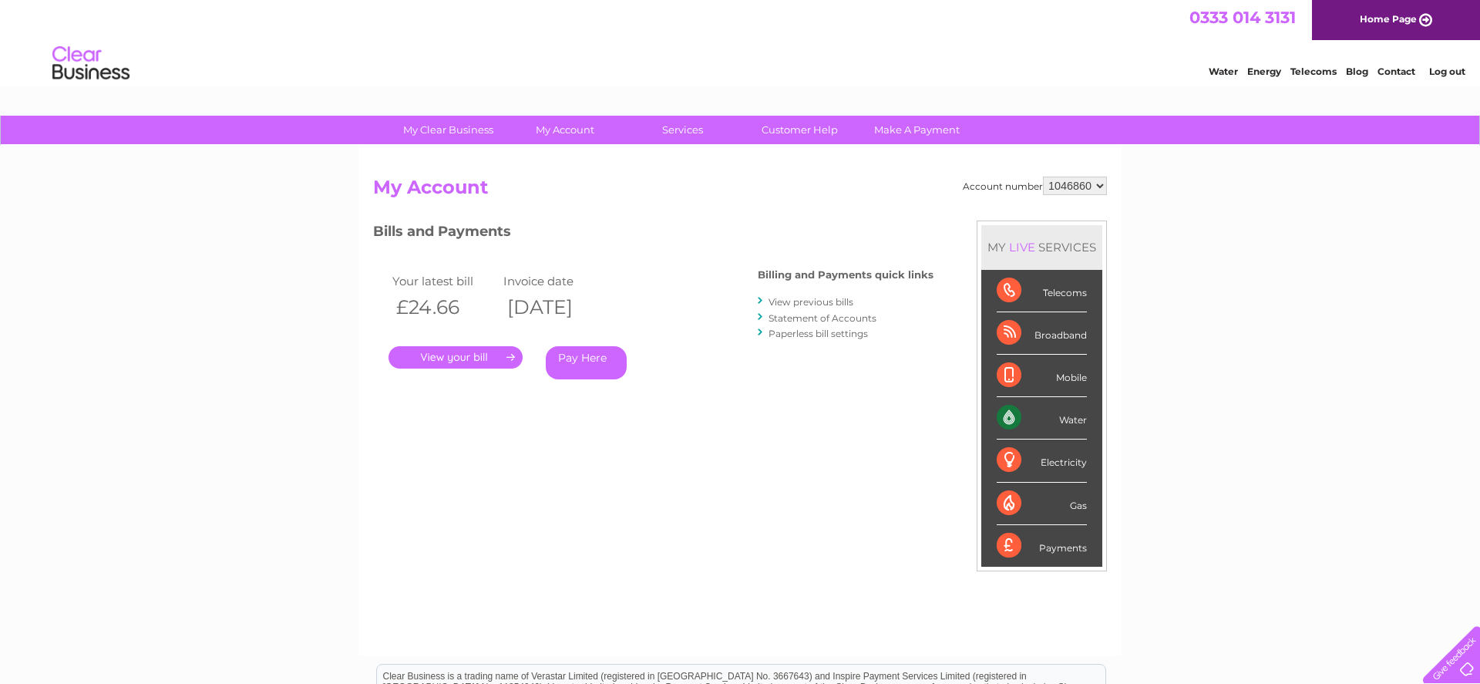
click at [466, 362] on link "." at bounding box center [455, 357] width 134 height 22
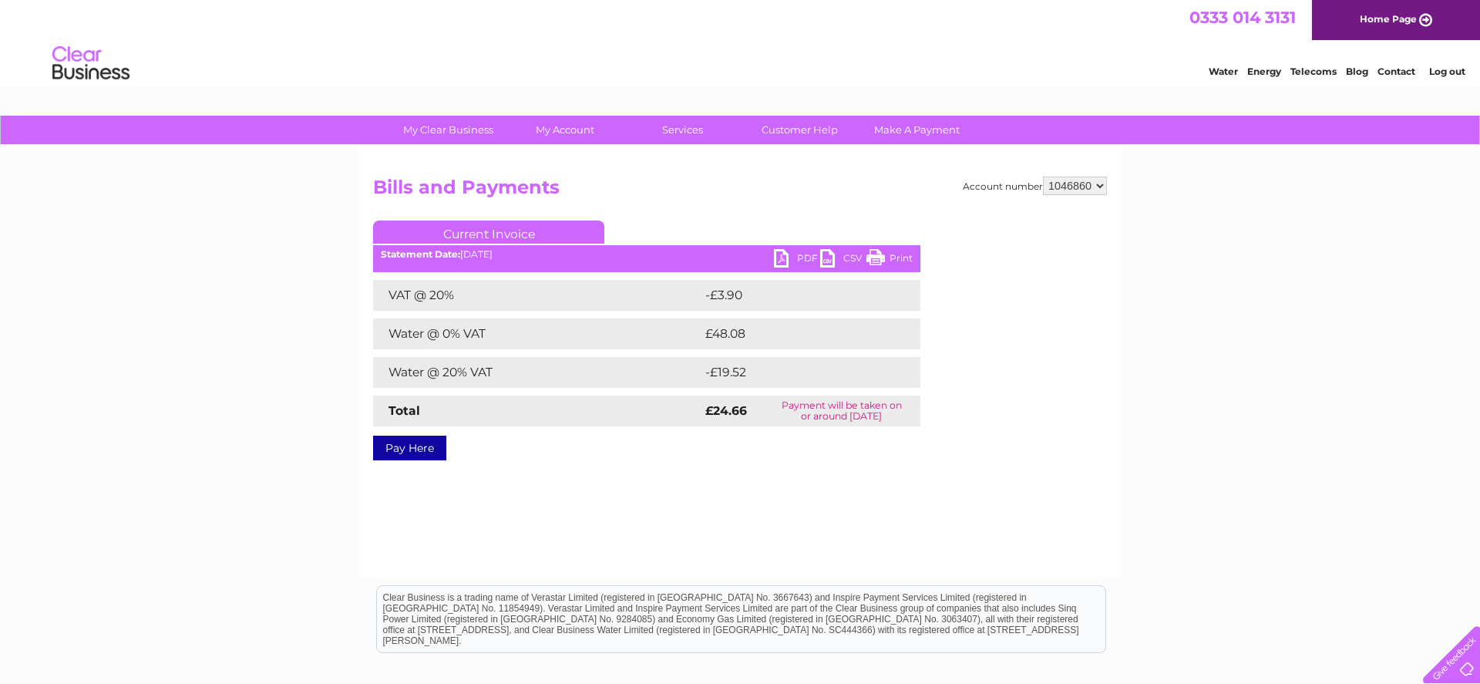
click at [780, 256] on link "PDF" at bounding box center [797, 260] width 46 height 22
click at [586, 513] on div "Account number 1046860 Bills and Payments Current Invoice PDF CSV Print VAT @ 2…" at bounding box center [739, 362] width 763 height 432
click at [812, 128] on link "Customer Help" at bounding box center [799, 130] width 127 height 29
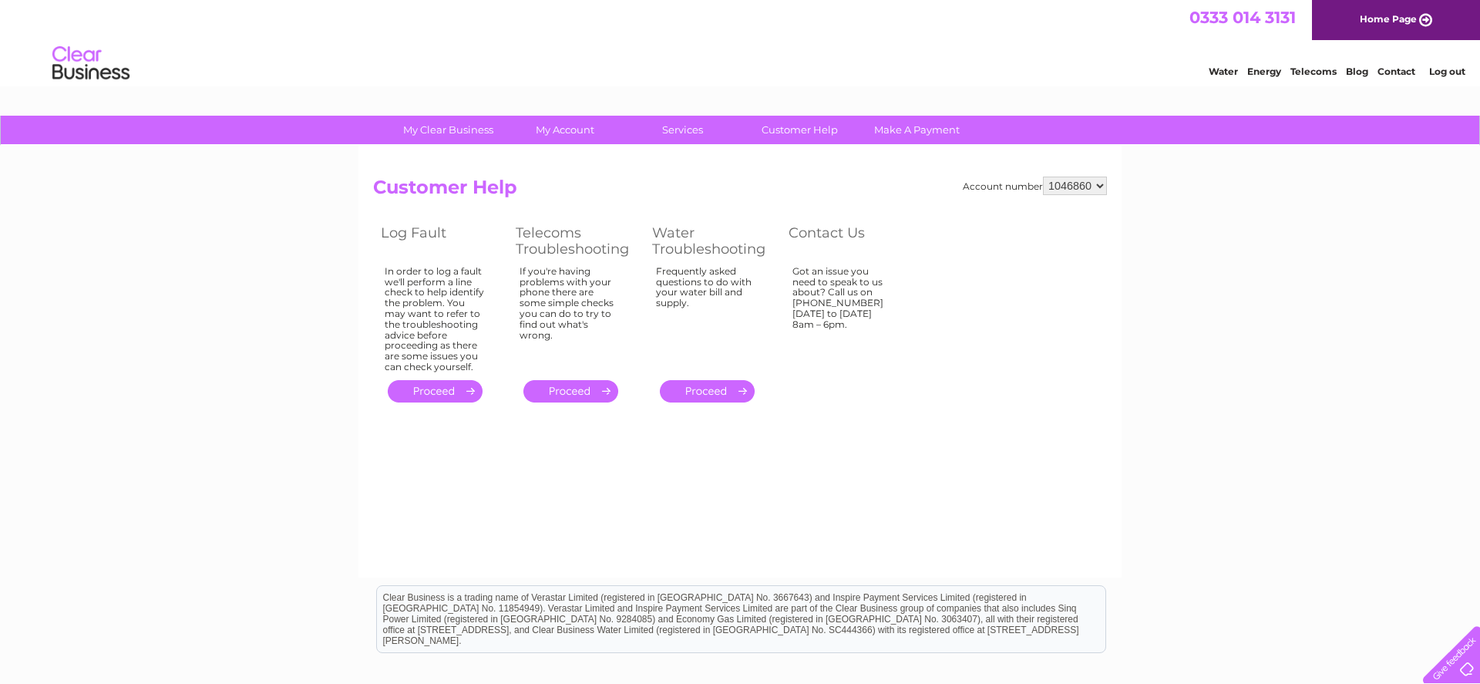
click at [1428, 18] on link "Home Page" at bounding box center [1396, 20] width 168 height 40
